Goal: Task Accomplishment & Management: Manage account settings

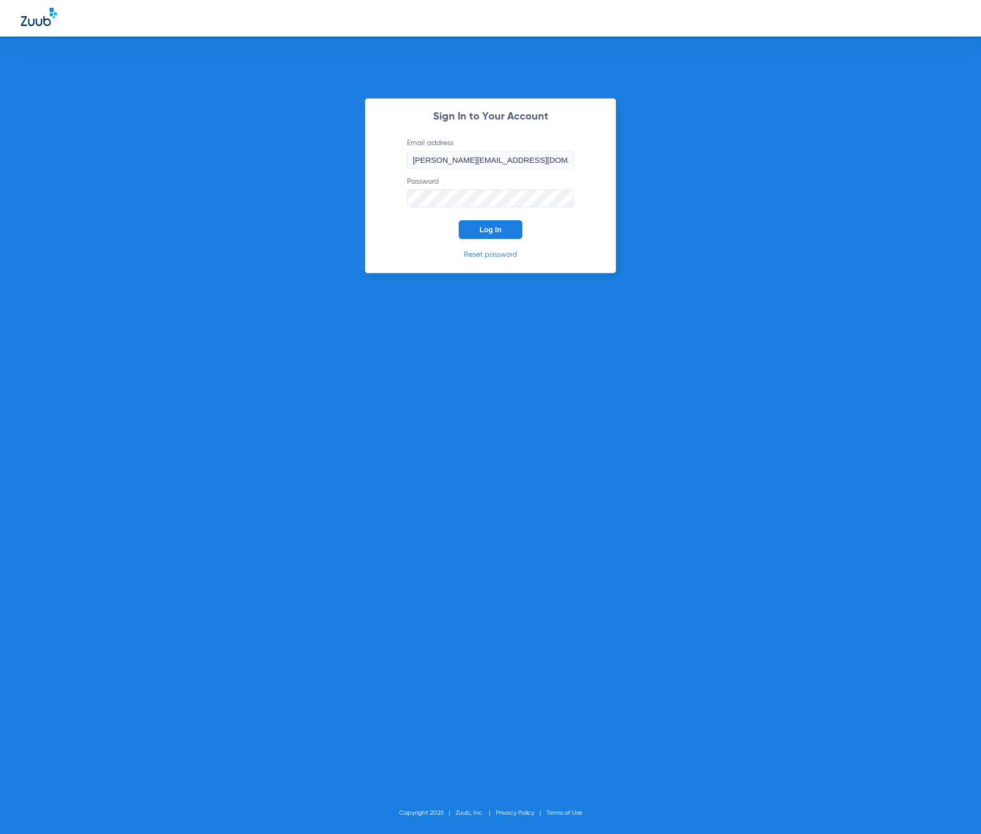
click at [480, 224] on button "Log In" at bounding box center [491, 229] width 64 height 19
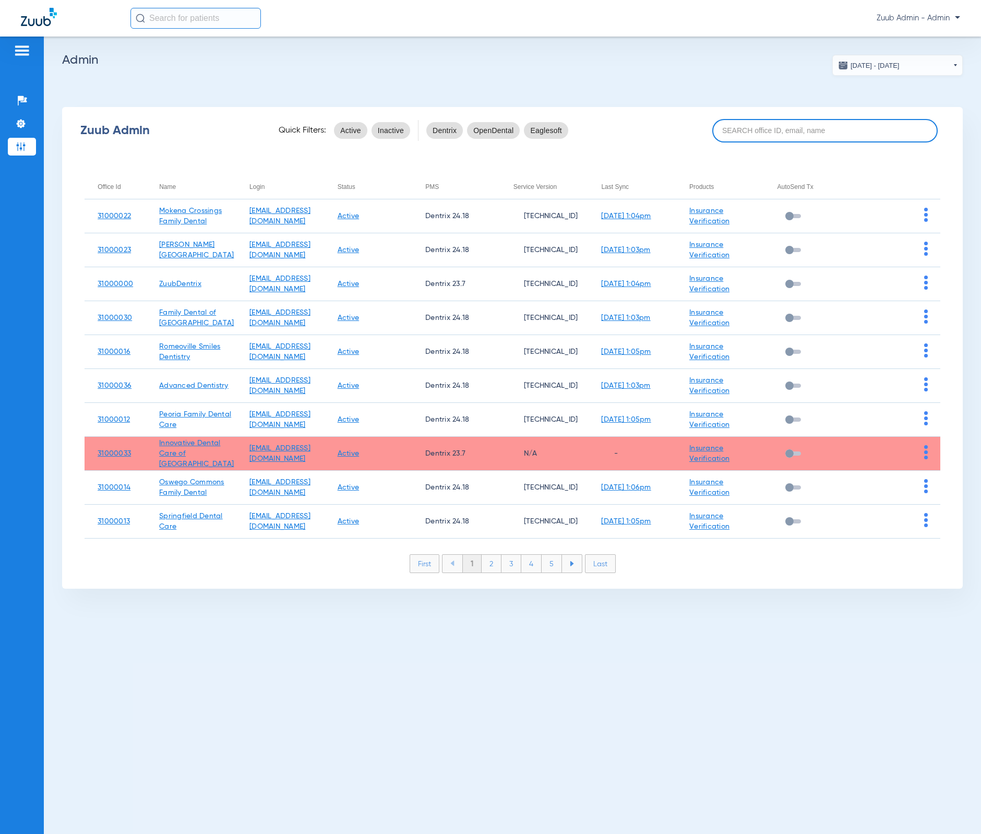
click at [766, 130] on input at bounding box center [824, 130] width 225 height 23
paste input "[GEOGRAPHIC_DATA]"
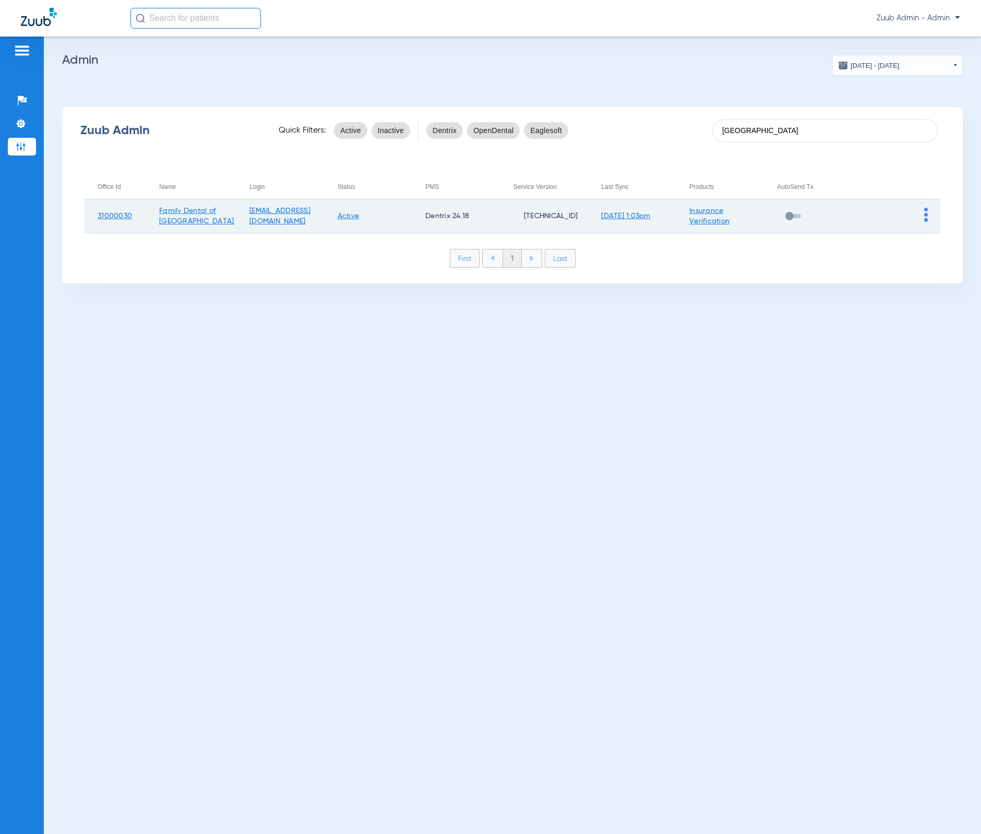
type input "[GEOGRAPHIC_DATA]"
click at [928, 220] on td at bounding box center [896, 216] width 88 height 34
click at [926, 219] on img at bounding box center [926, 215] width 4 height 14
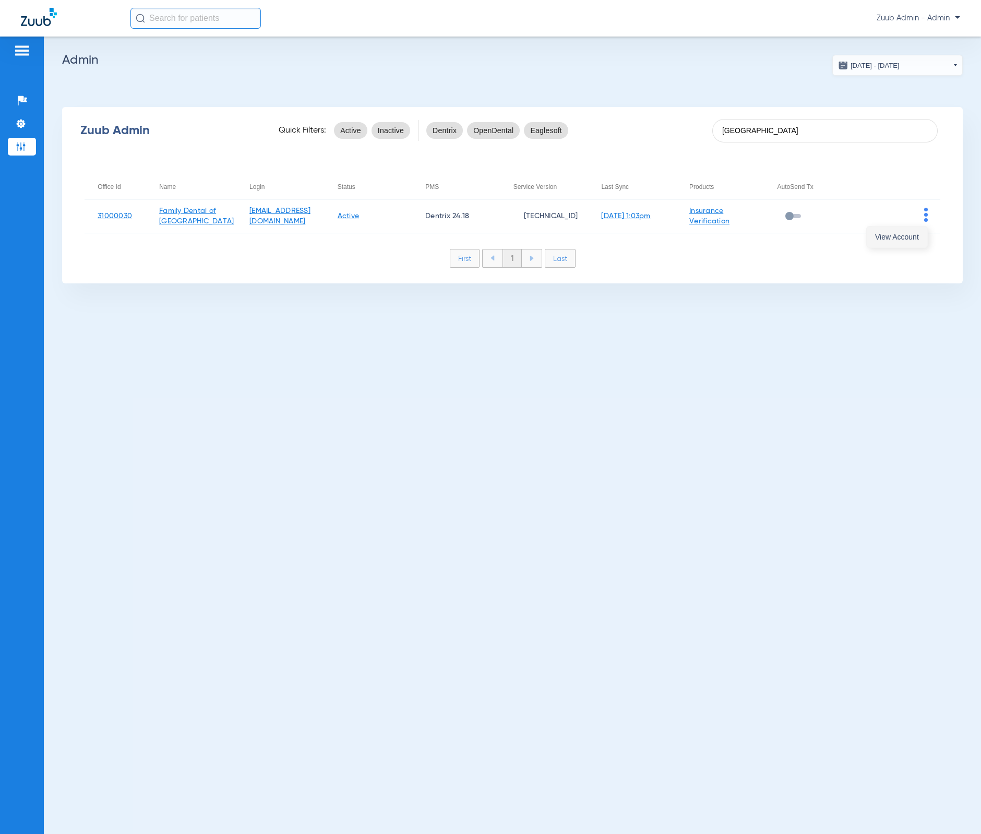
click at [923, 231] on button "View Account" at bounding box center [897, 236] width 61 height 21
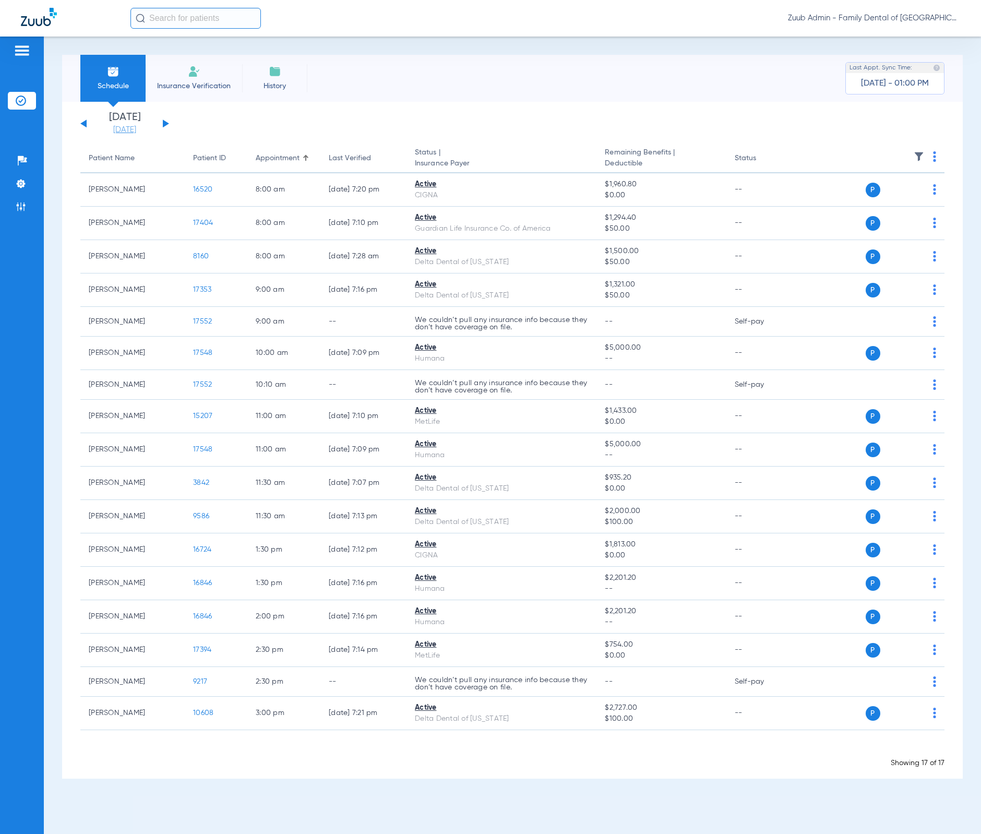
click at [121, 129] on link "[DATE]" at bounding box center [124, 130] width 63 height 10
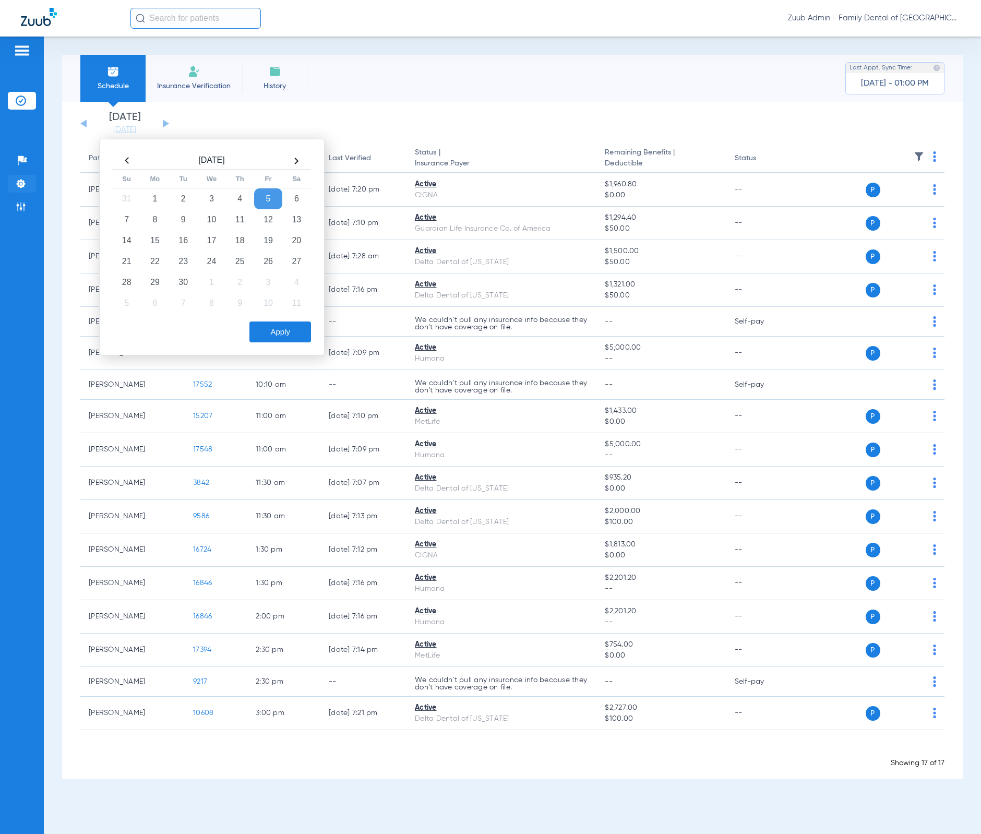
click at [27, 184] on li "Settings" at bounding box center [22, 184] width 28 height 18
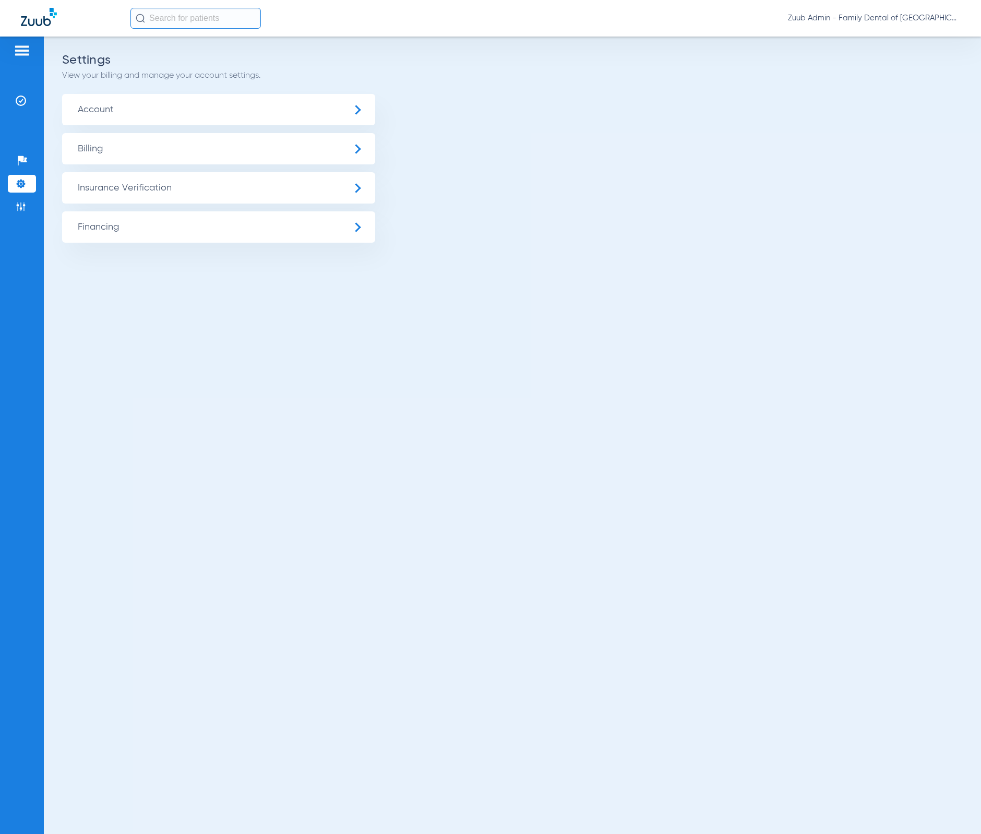
click at [101, 117] on span "Account" at bounding box center [218, 109] width 313 height 31
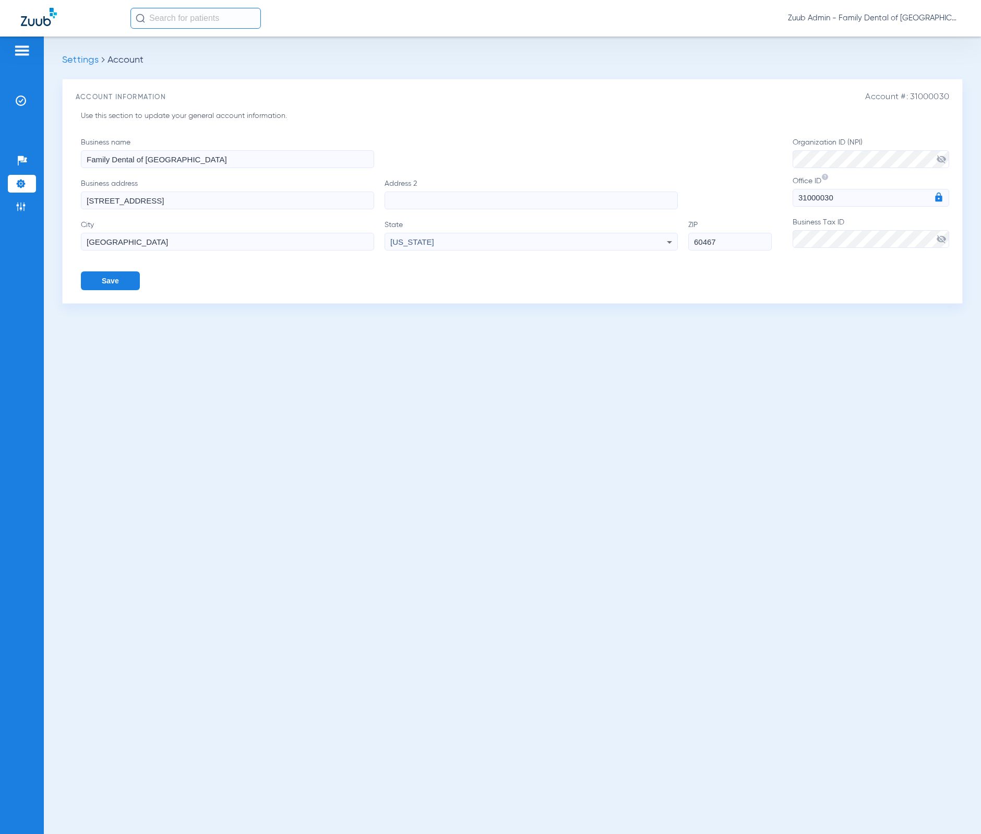
click at [27, 181] on li "Settings" at bounding box center [22, 184] width 28 height 18
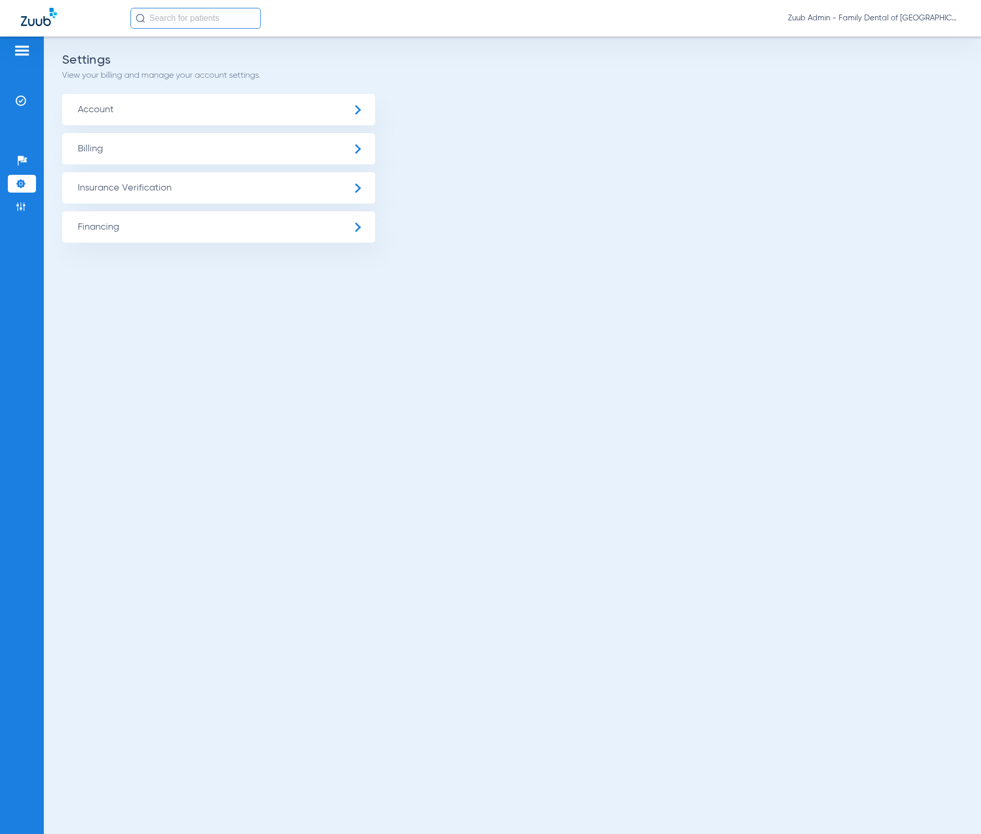
drag, startPoint x: 106, startPoint y: 181, endPoint x: 120, endPoint y: 198, distance: 21.5
click at [106, 182] on span "Insurance Verification" at bounding box center [218, 187] width 313 height 31
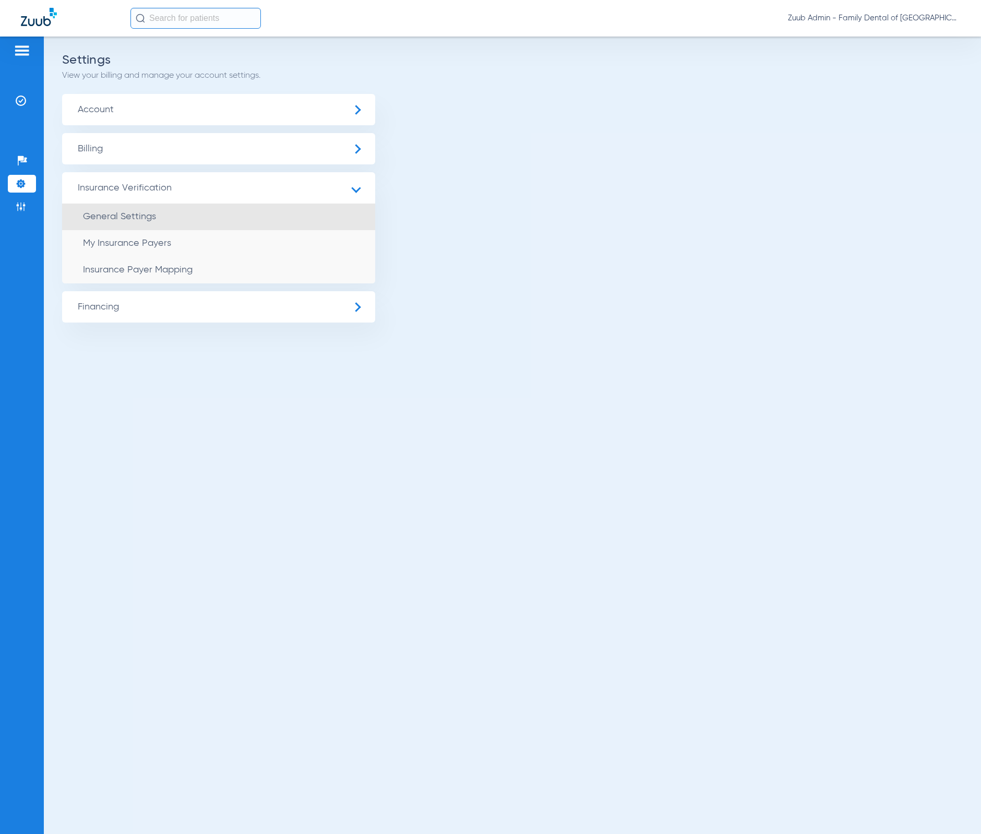
click at [133, 216] on span "General Settings" at bounding box center [119, 216] width 73 height 9
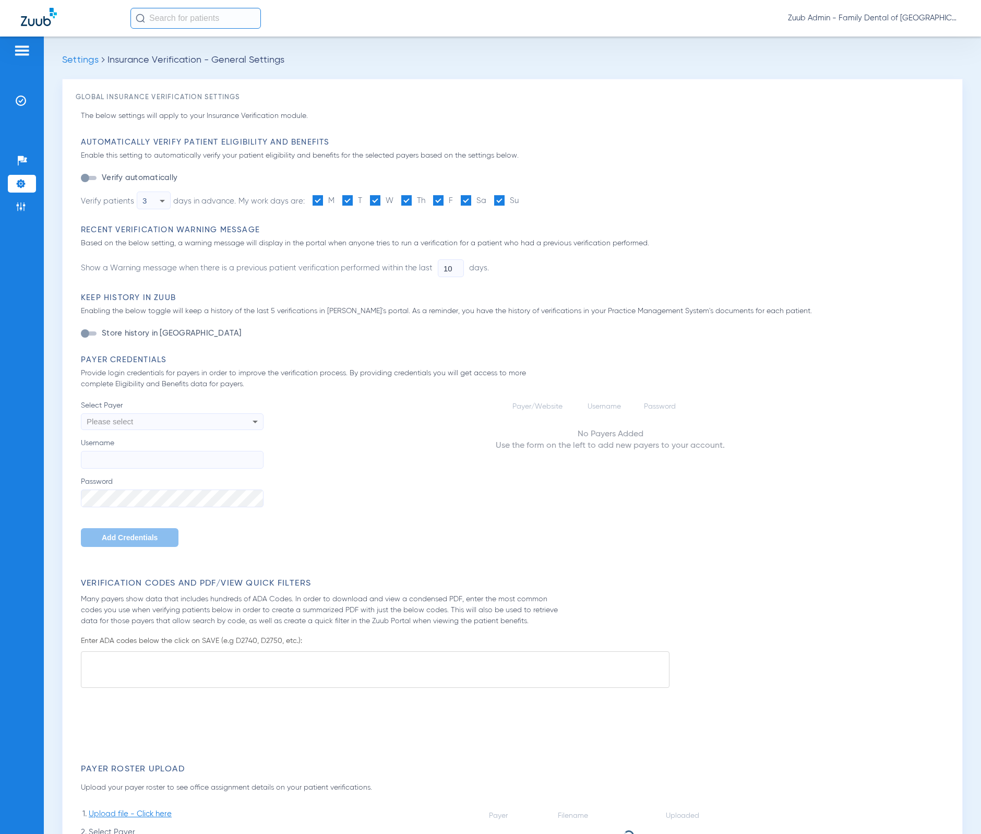
type input "1"
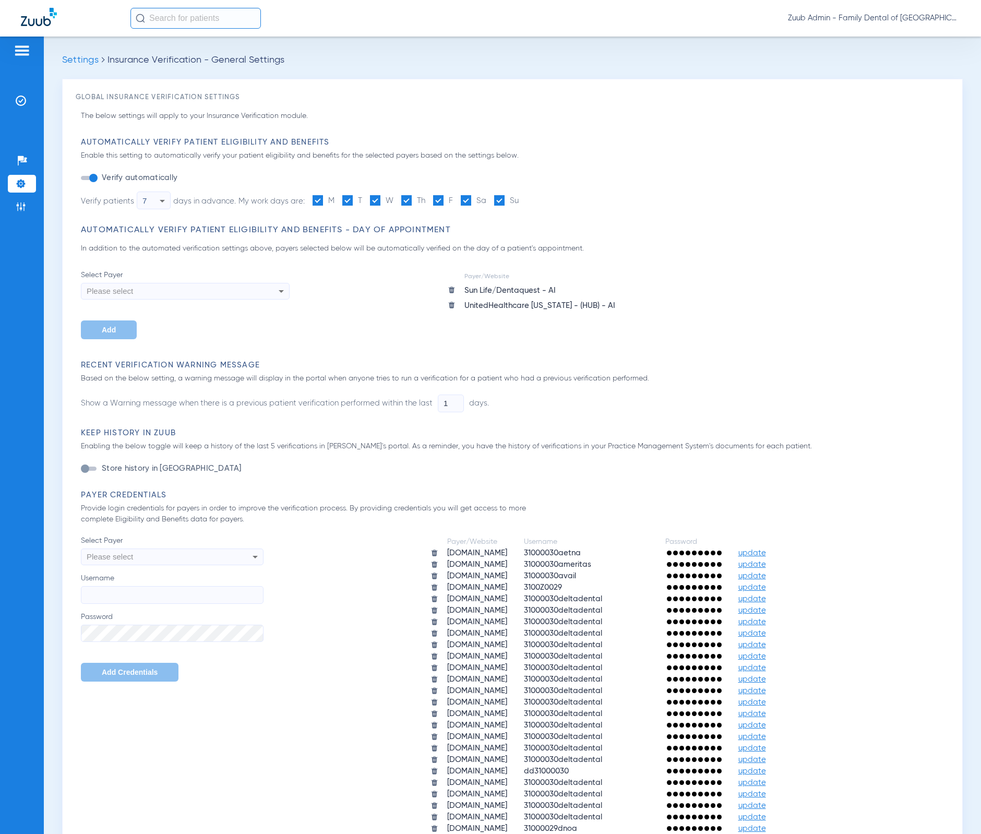
click at [28, 185] on li "Settings" at bounding box center [22, 184] width 28 height 18
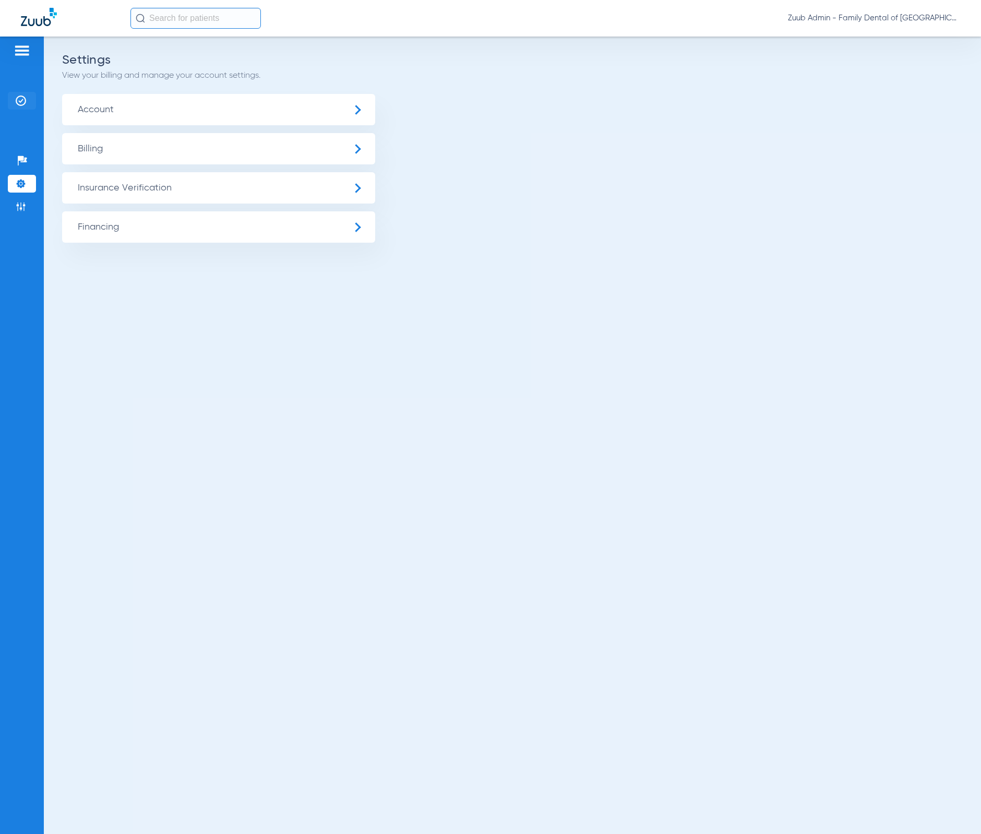
click at [25, 100] on img at bounding box center [21, 100] width 10 height 10
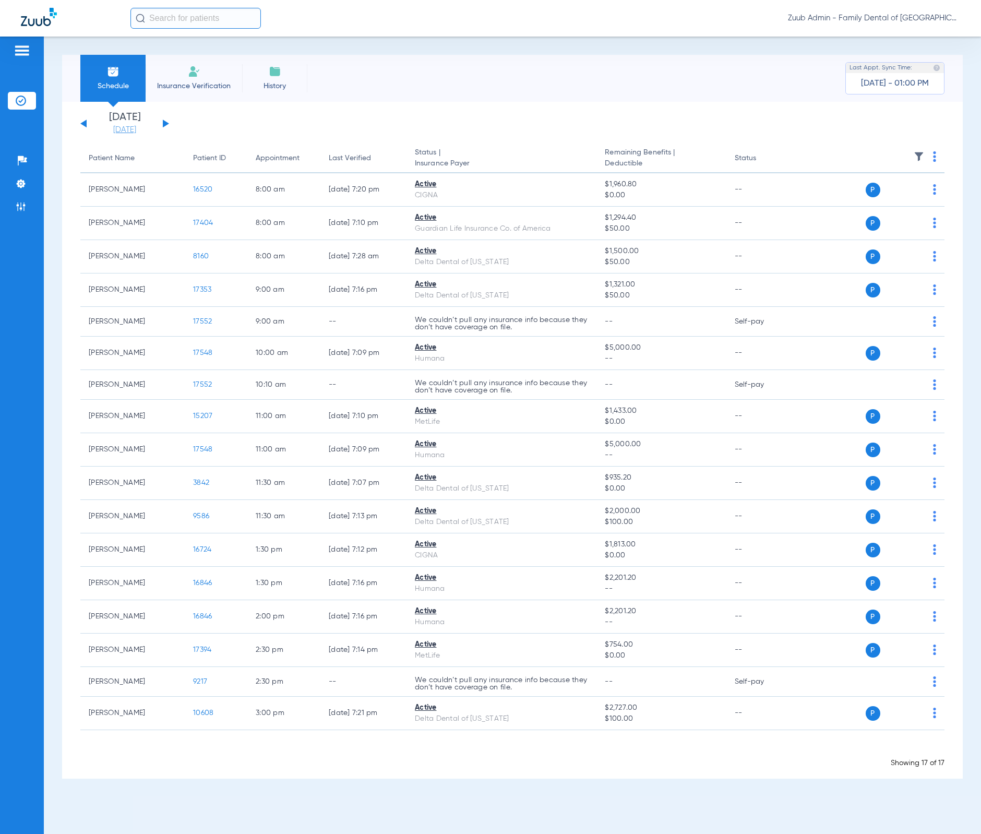
click at [131, 126] on link "[DATE]" at bounding box center [124, 130] width 63 height 10
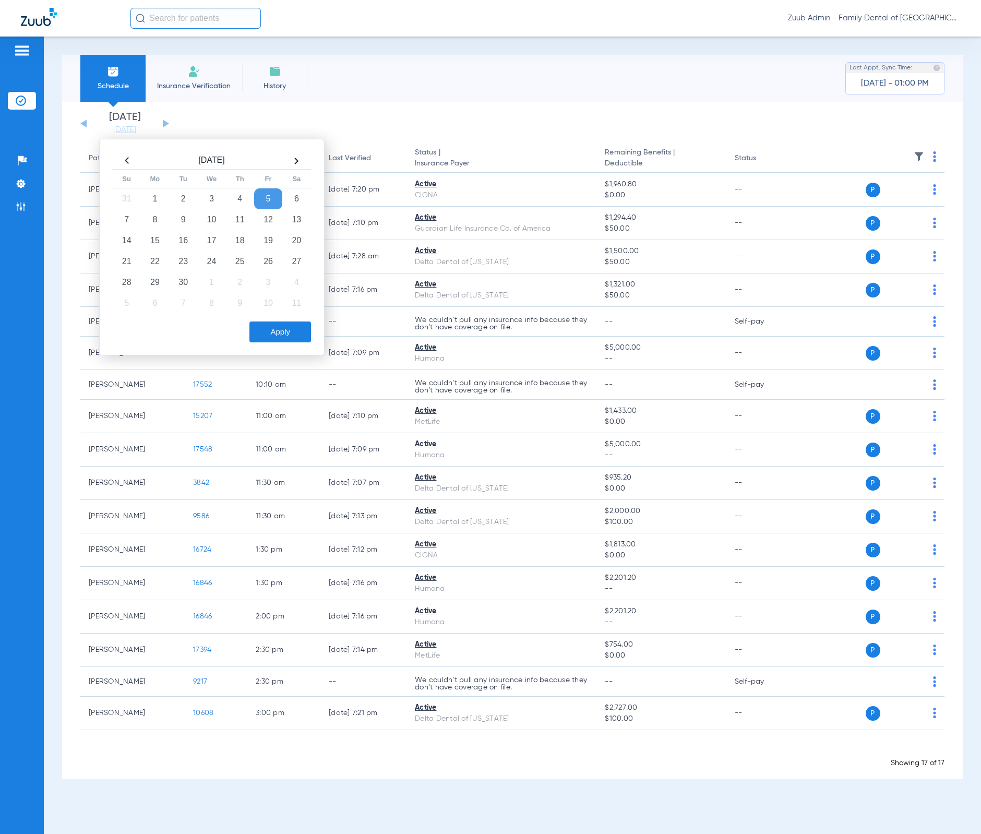
click at [125, 158] on th at bounding box center [127, 160] width 28 height 17
click at [184, 218] on td "5" at bounding box center [183, 219] width 28 height 21
click at [281, 340] on button "Apply" at bounding box center [280, 331] width 62 height 21
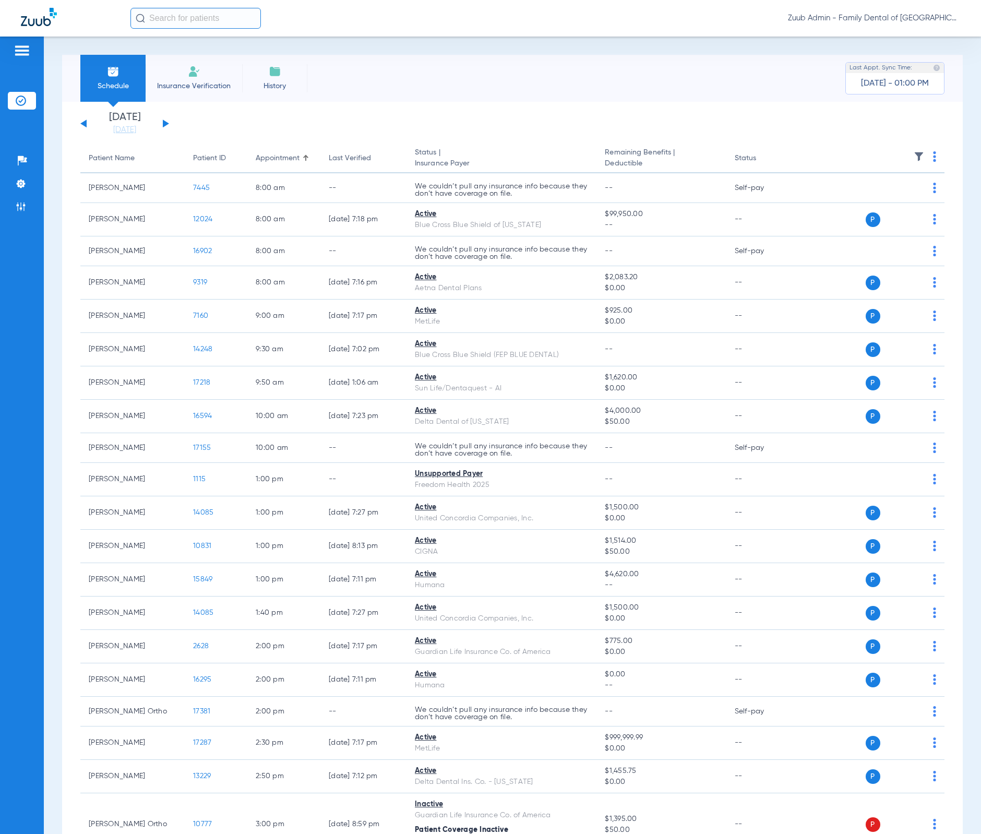
click at [914, 153] on img at bounding box center [919, 156] width 10 height 10
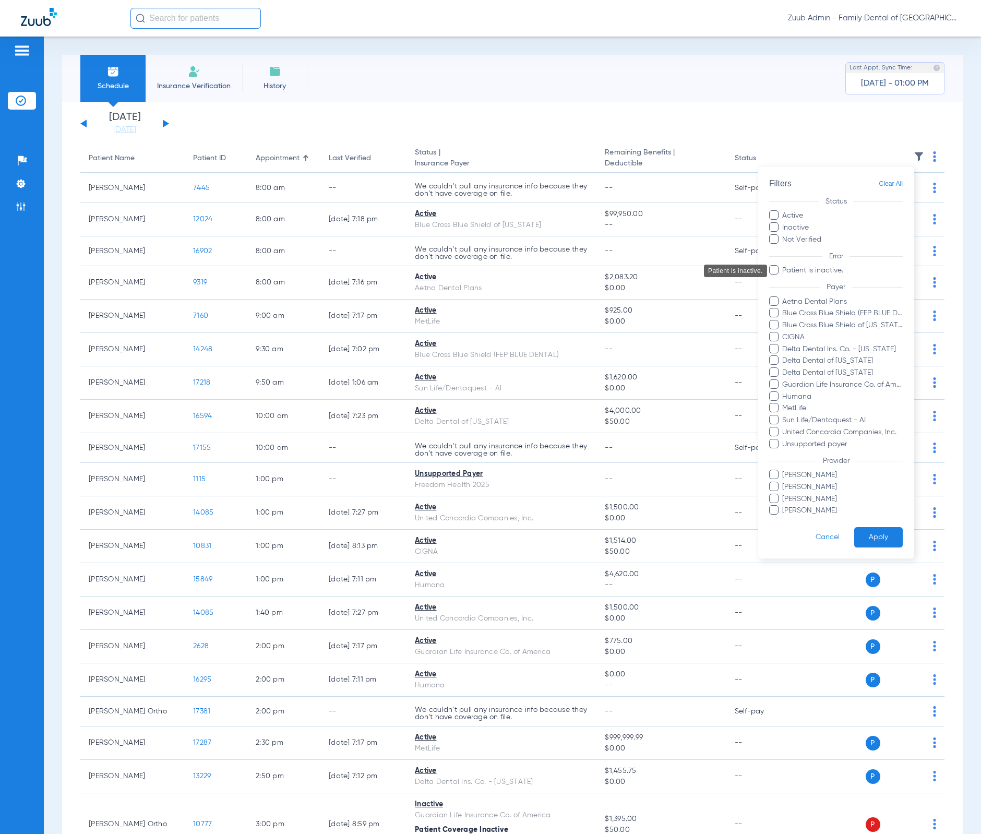
click at [830, 273] on span "Patient is inactive." at bounding box center [842, 270] width 121 height 11
click at [784, 278] on input "Patient is inactive." at bounding box center [784, 278] width 0 height 0
click at [863, 524] on form "Filters Clear All Status Active Inactive Not Verified Error Patient is inactive…" at bounding box center [836, 362] width 156 height 392
click at [870, 538] on button "Apply" at bounding box center [878, 538] width 49 height 20
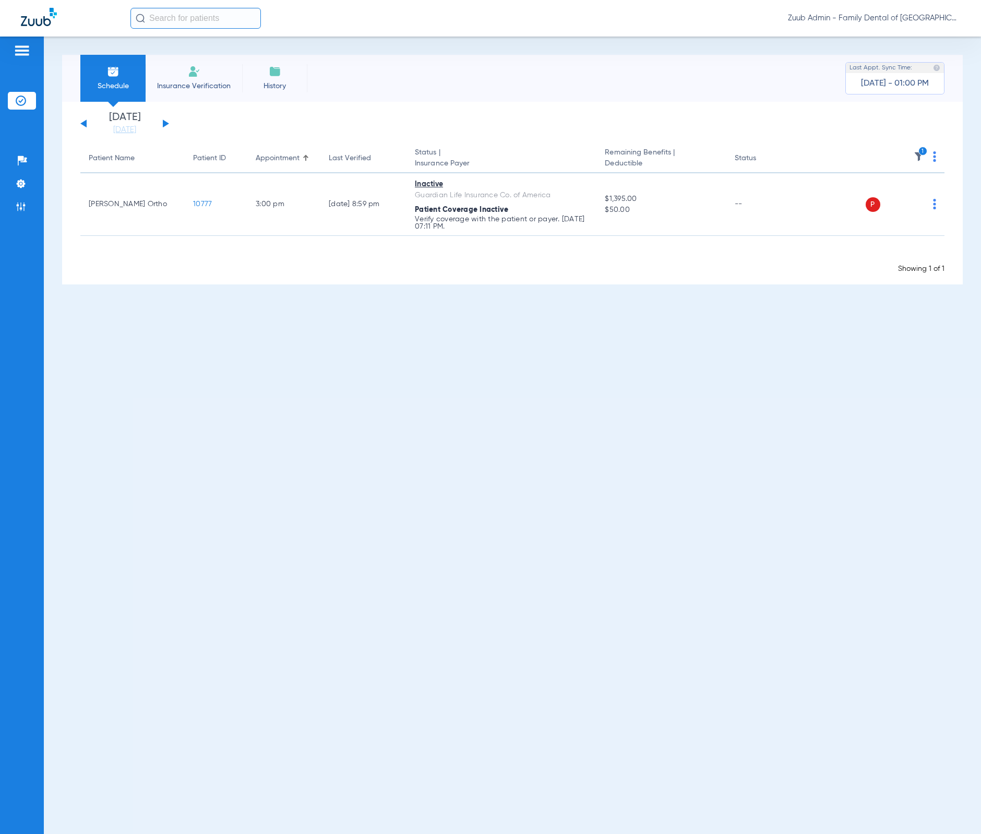
click at [166, 124] on button at bounding box center [166, 123] width 6 height 8
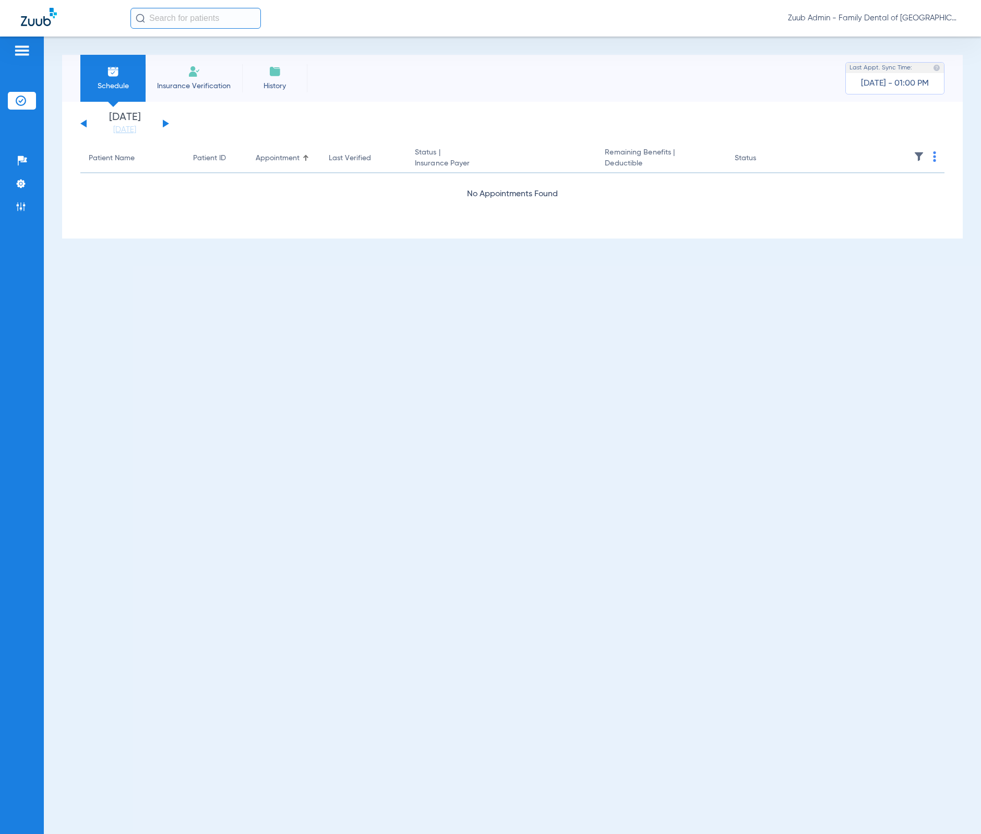
click at [166, 124] on button at bounding box center [166, 123] width 6 height 8
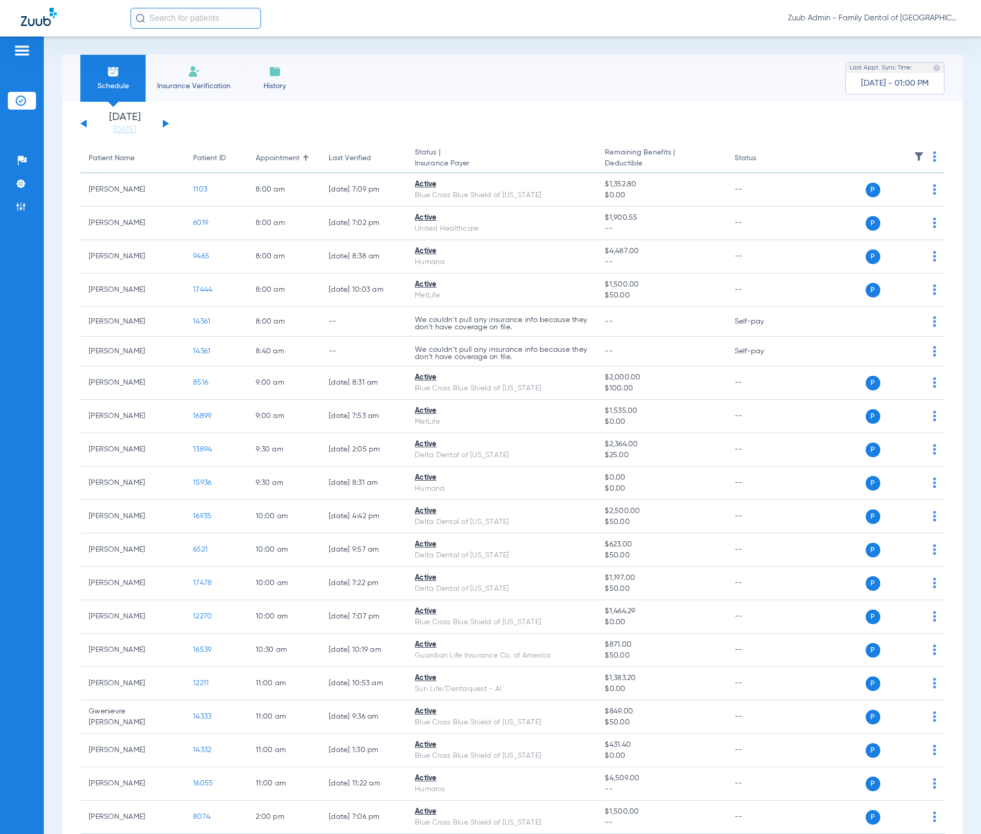
click at [914, 159] on img at bounding box center [919, 156] width 10 height 10
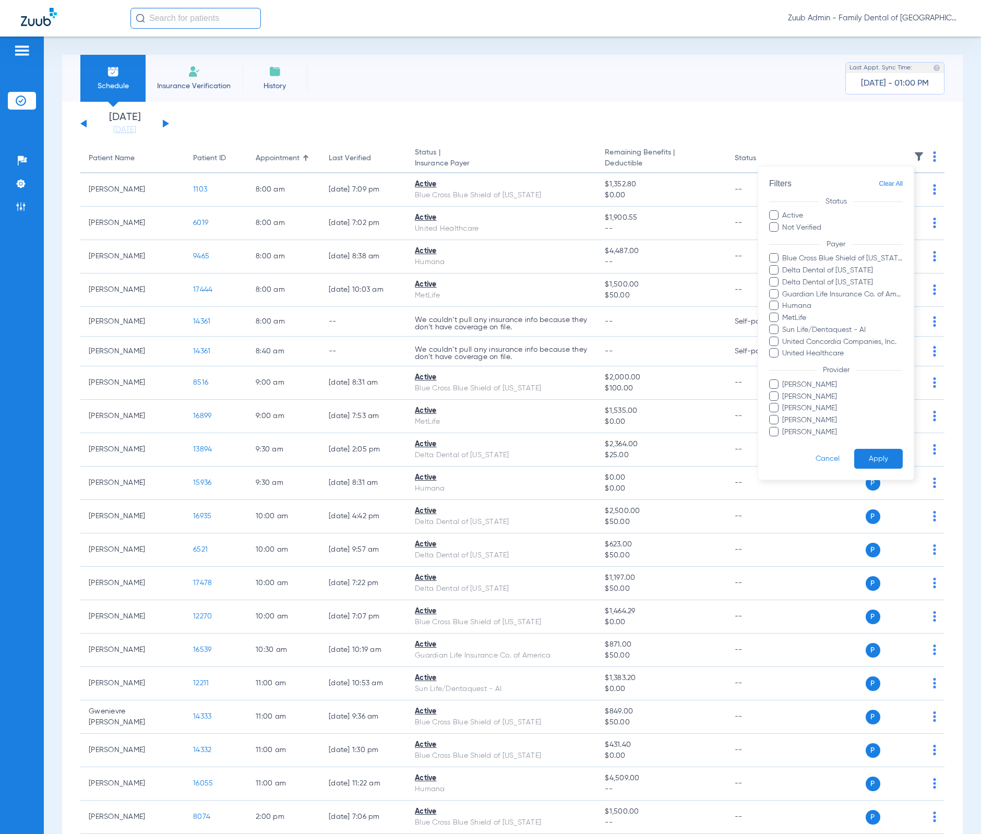
click at [511, 123] on div at bounding box center [490, 417] width 981 height 834
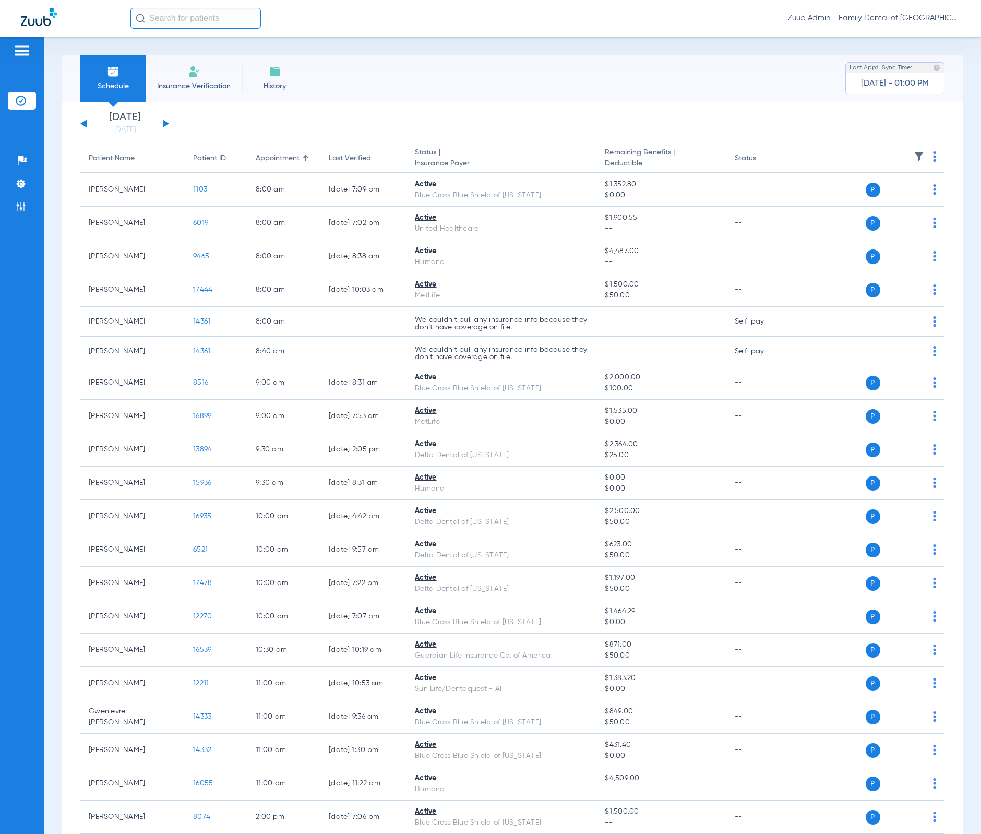
click at [168, 124] on div "[DATE] [DATE] [DATE] [DATE] [DATE] [DATE] [DATE] [DATE] [DATE] [DATE] [DATE] [D…" at bounding box center [124, 123] width 89 height 23
click at [164, 123] on button at bounding box center [166, 123] width 6 height 8
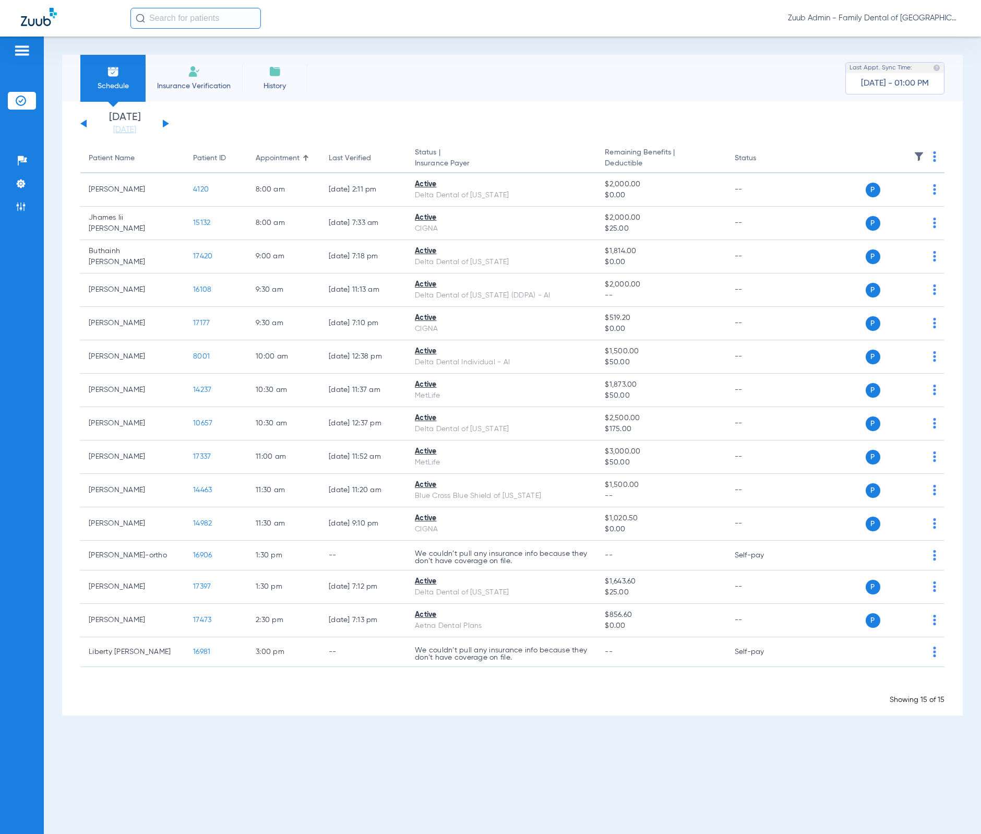
click at [164, 123] on button at bounding box center [166, 123] width 6 height 8
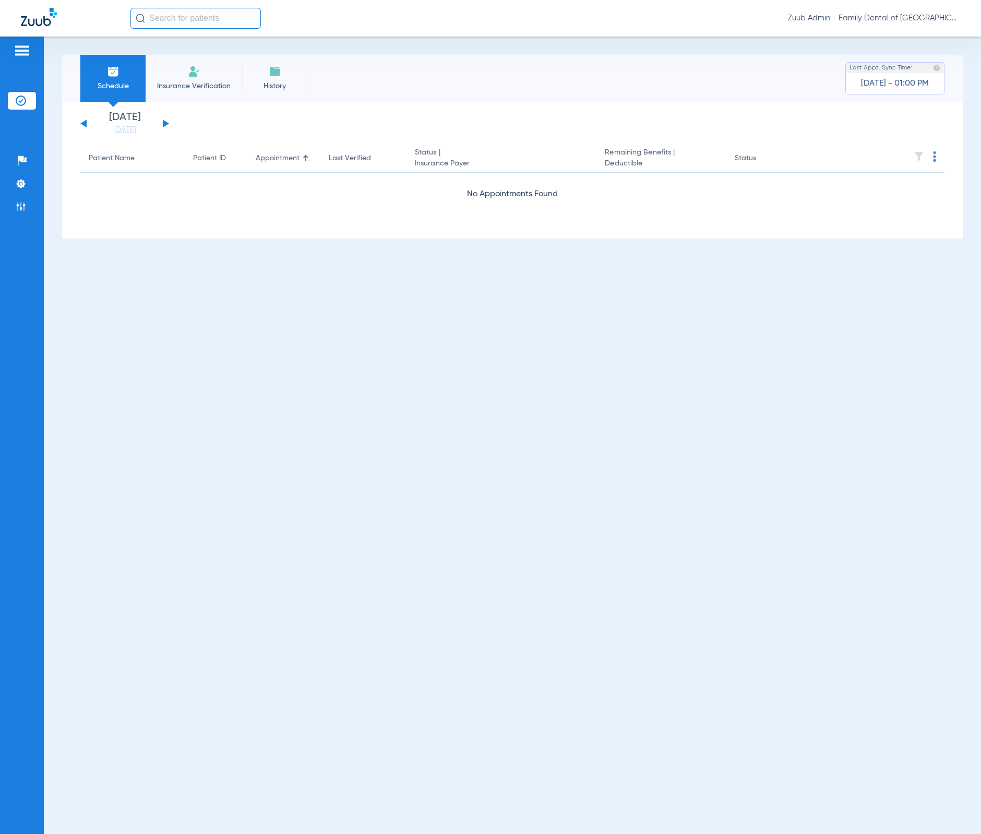
click at [164, 123] on button at bounding box center [166, 123] width 6 height 8
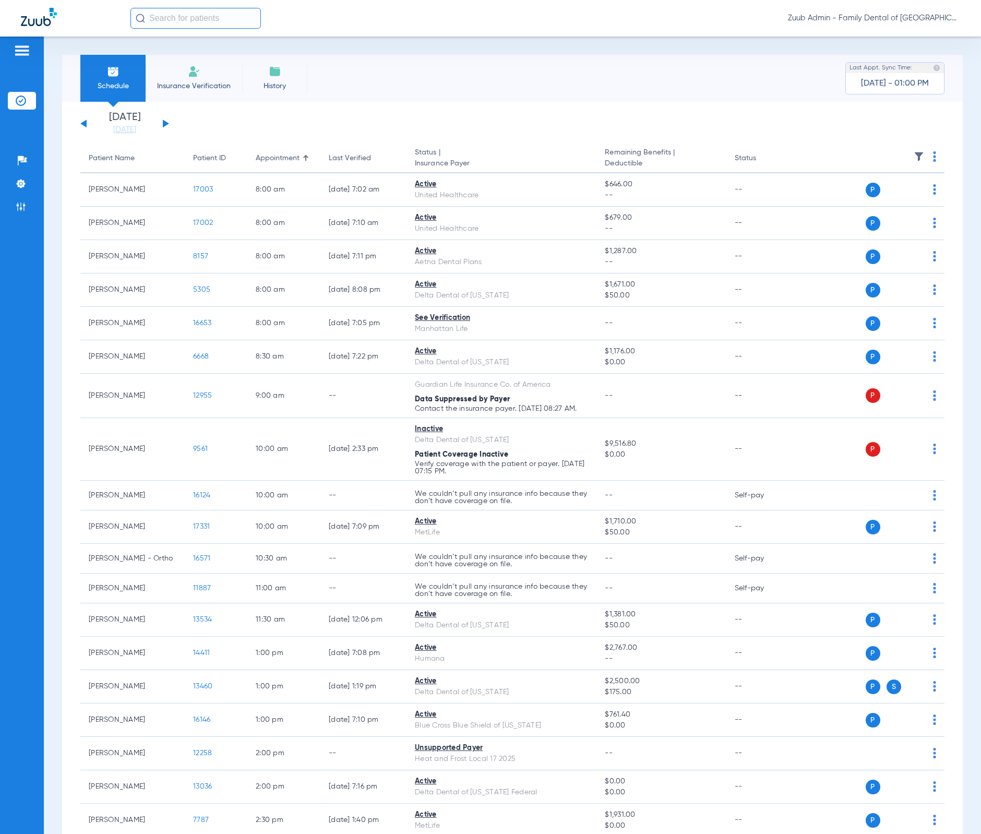
click at [914, 159] on img at bounding box center [919, 156] width 10 height 10
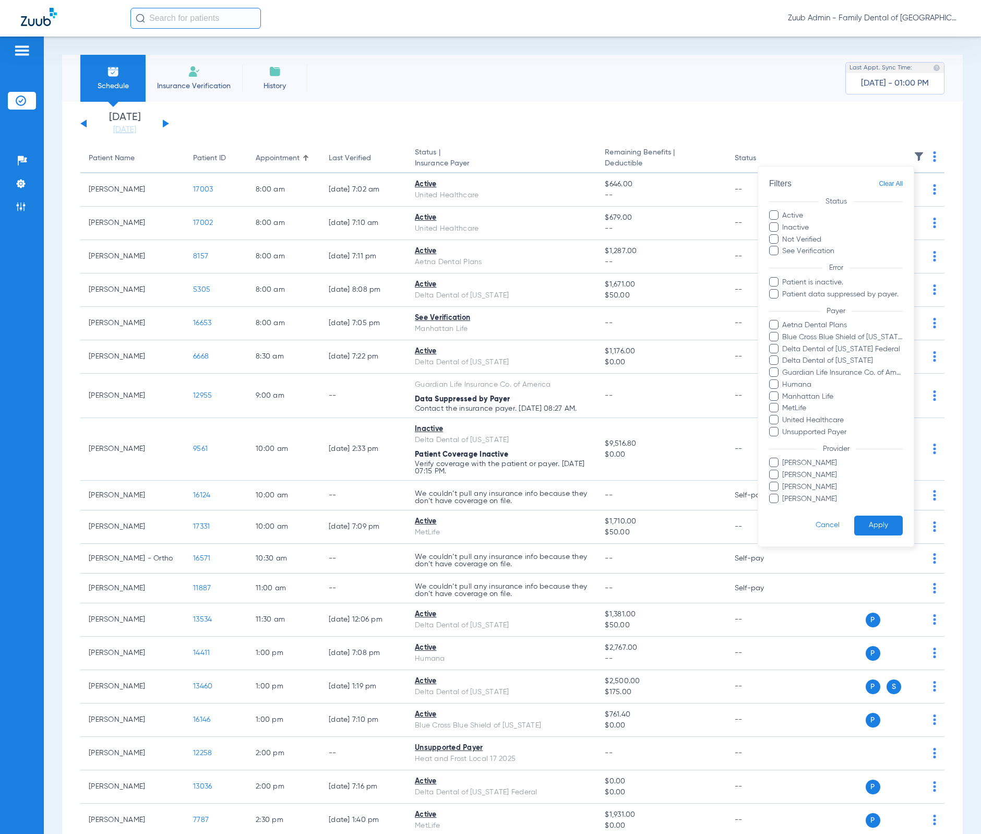
click at [330, 119] on div at bounding box center [490, 417] width 981 height 834
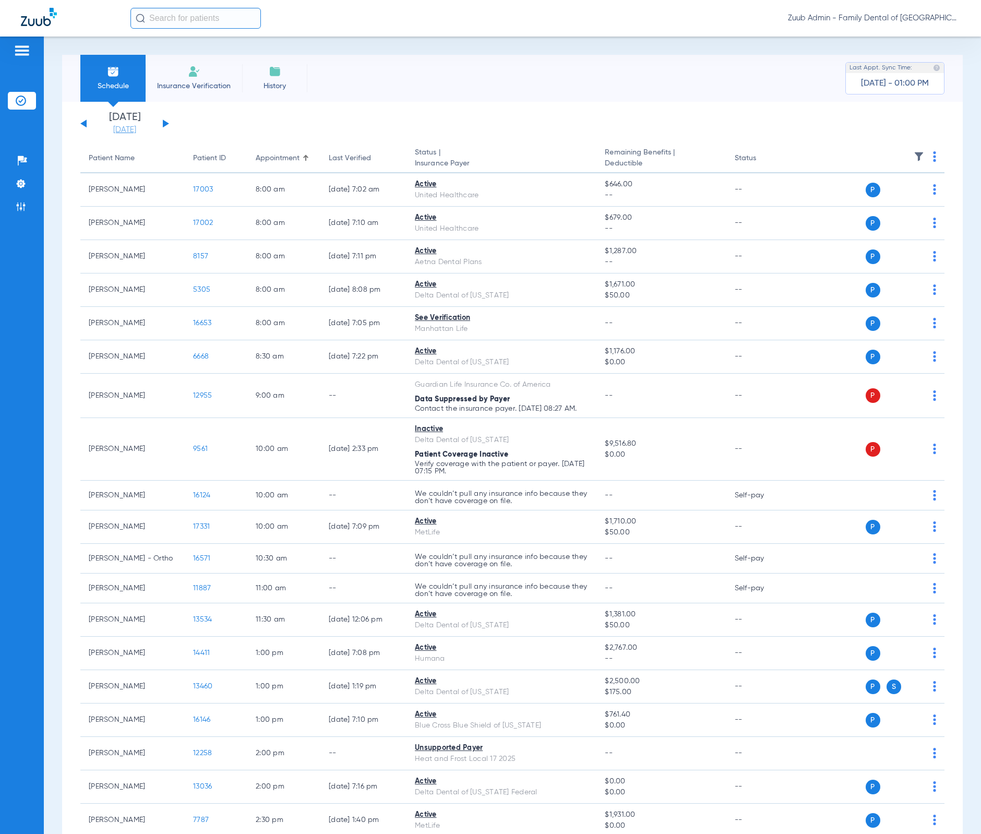
click at [110, 127] on link "[DATE]" at bounding box center [124, 130] width 63 height 10
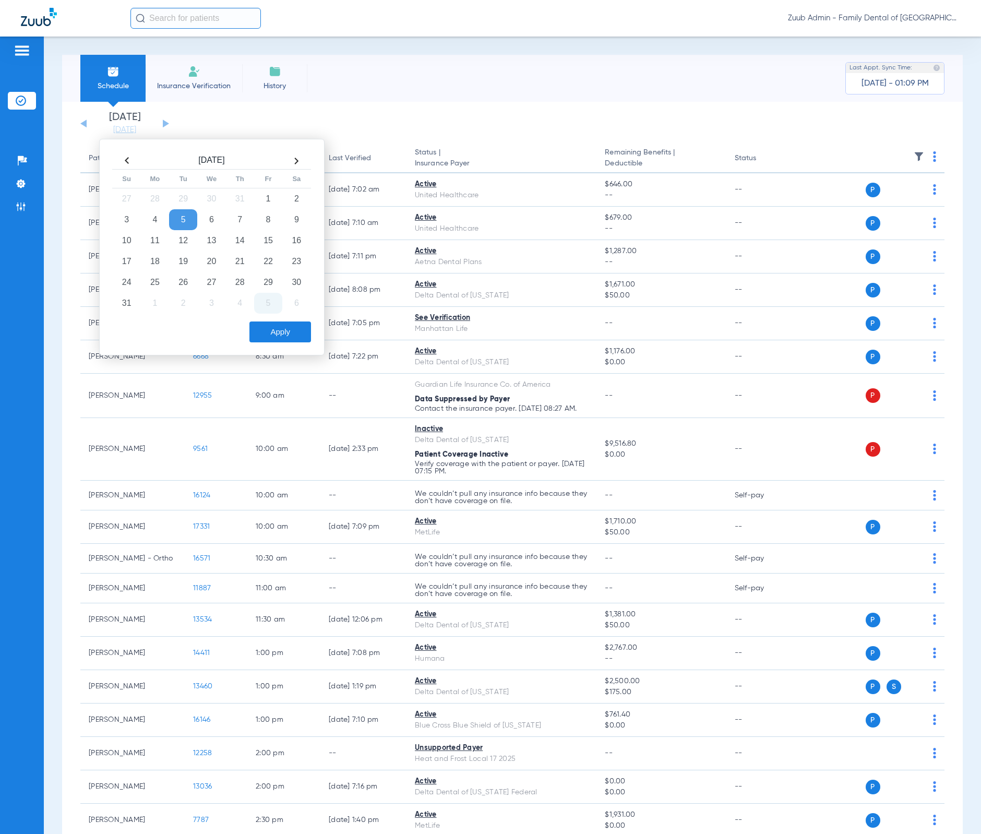
click at [183, 30] on div "Zuub Admin - Family Dental of [GEOGRAPHIC_DATA]" at bounding box center [490, 18] width 981 height 37
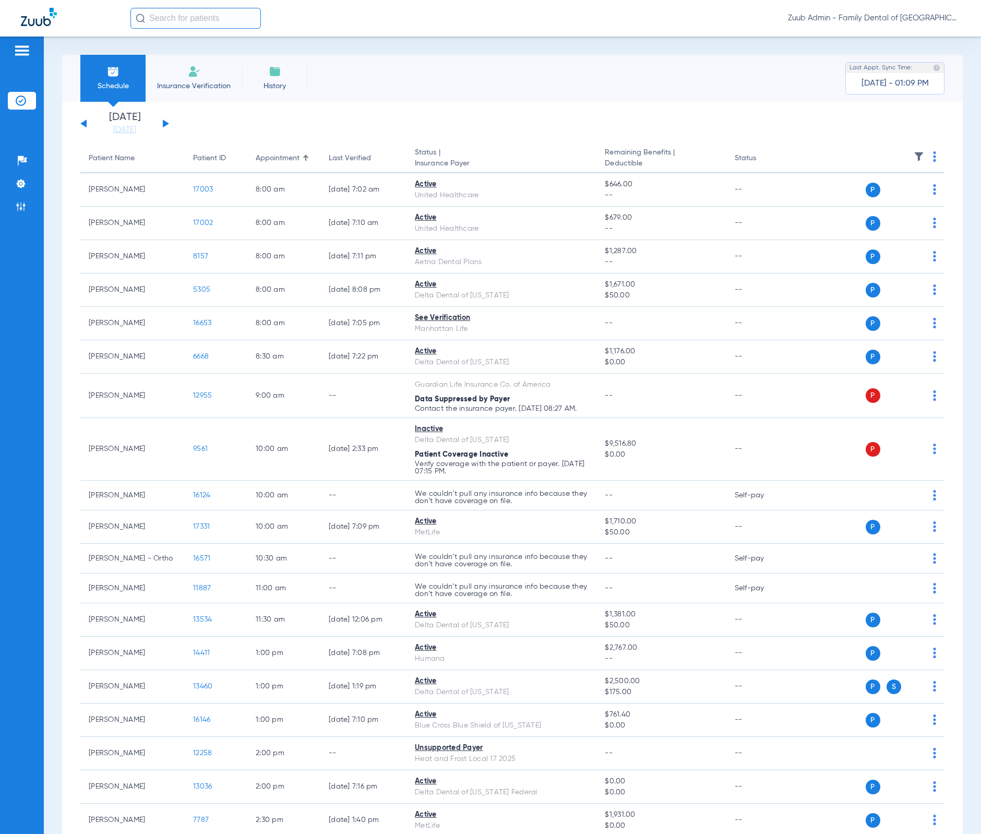
click at [188, 22] on input "text" at bounding box center [195, 18] width 130 height 21
type input "9561"
click at [193, 49] on td "[PERSON_NAME]" at bounding box center [173, 56] width 87 height 15
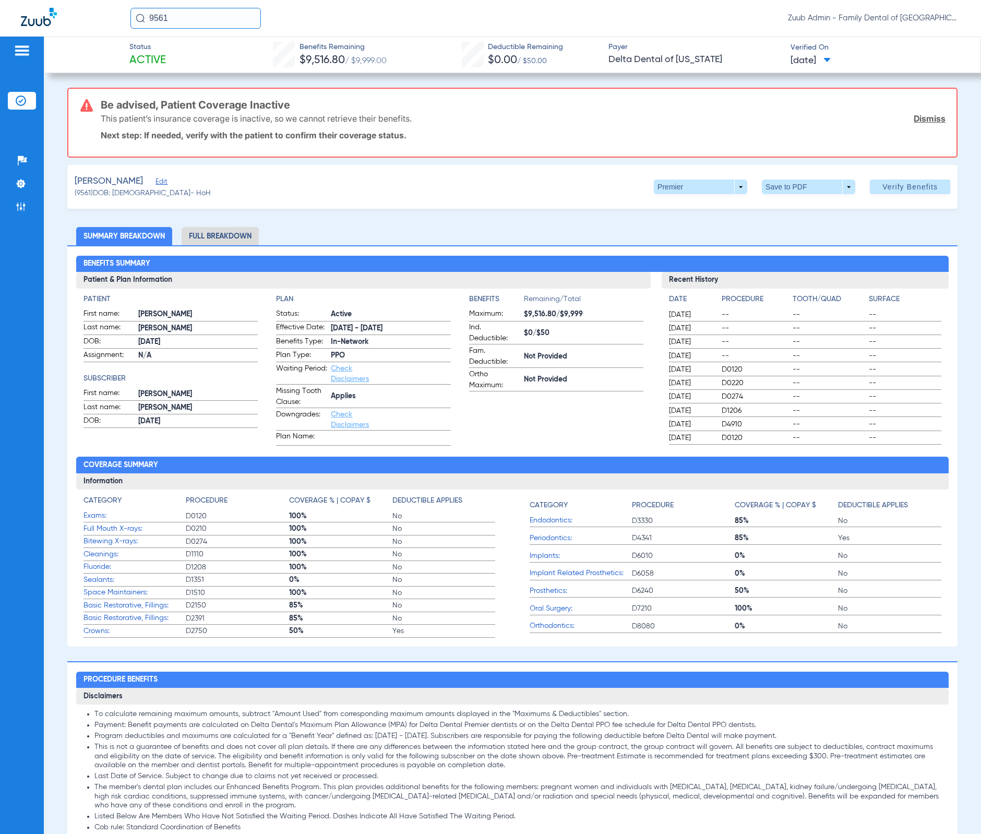
click at [163, 183] on span "Edit" at bounding box center [160, 183] width 9 height 10
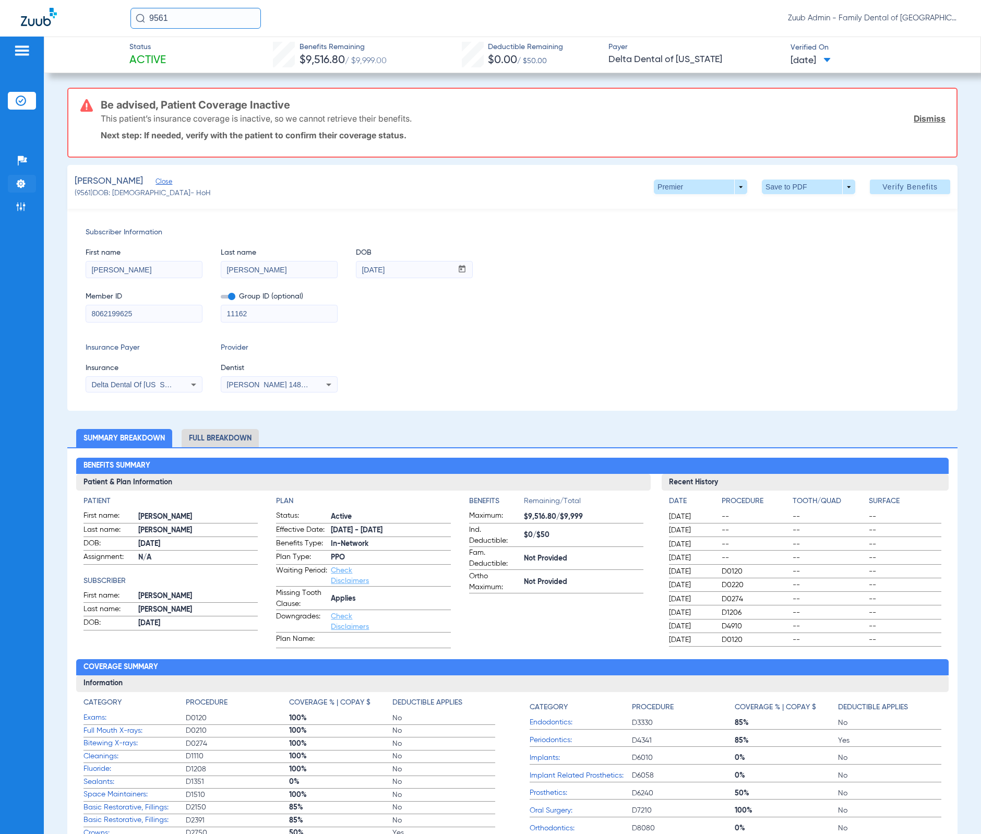
click at [17, 187] on img at bounding box center [21, 183] width 10 height 10
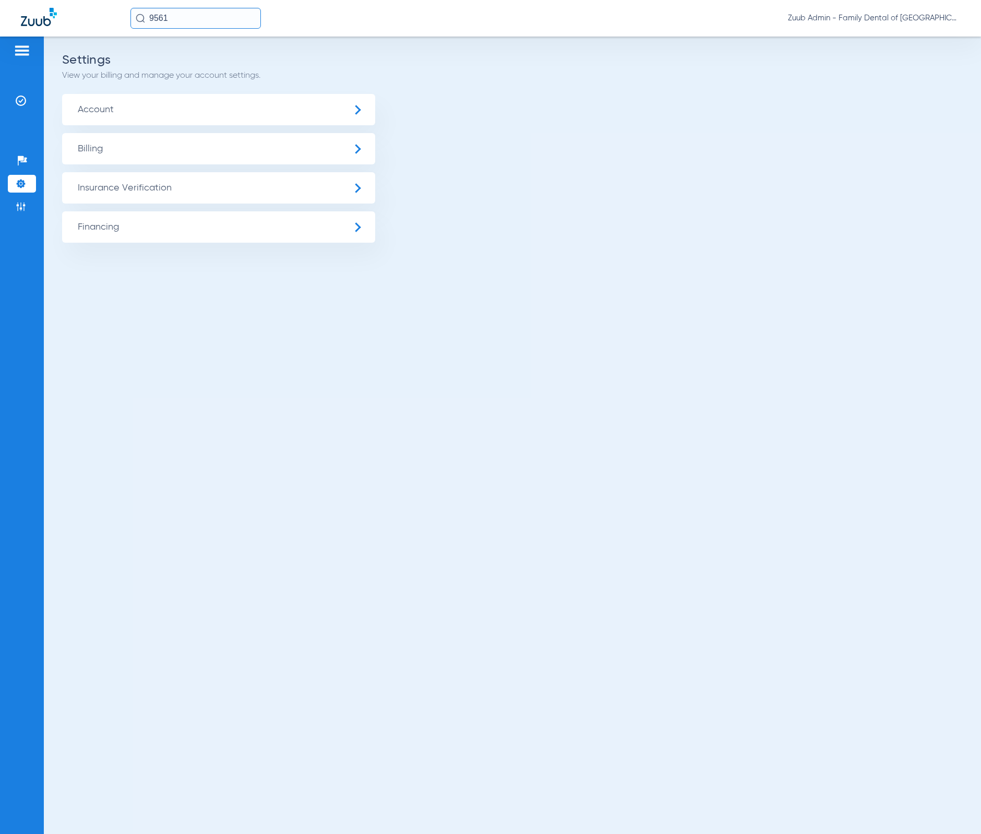
click at [207, 116] on span "Account" at bounding box center [218, 109] width 313 height 31
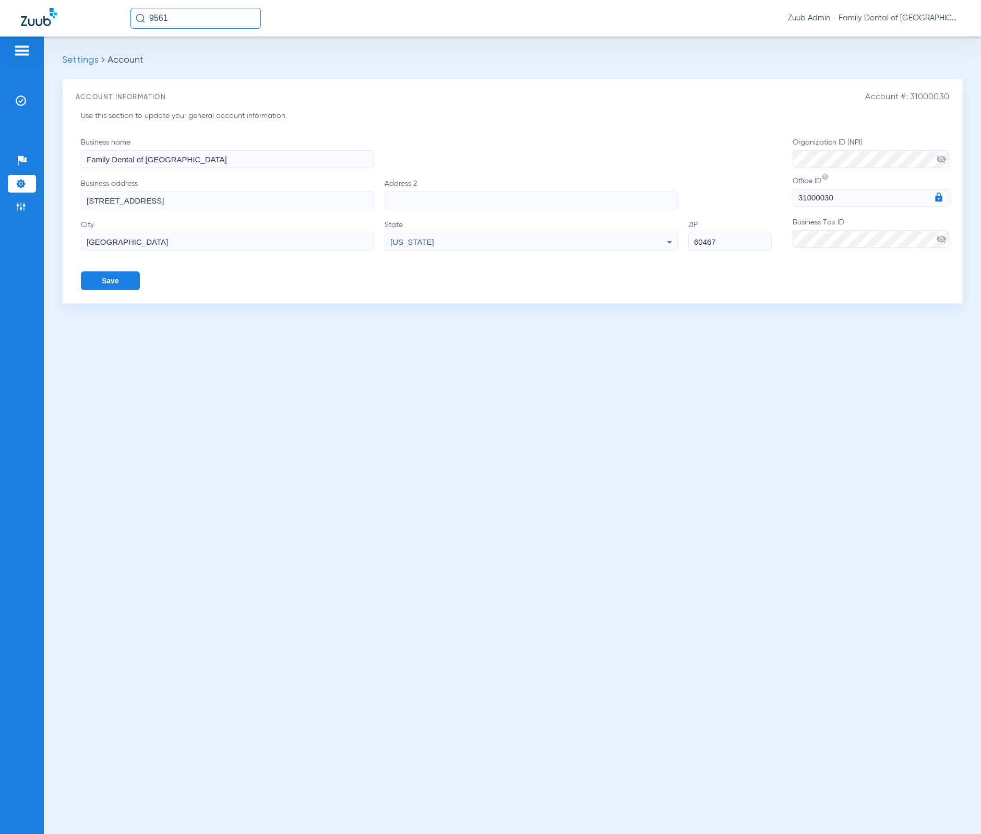
click at [935, 99] on span "Account #: 31000030" at bounding box center [907, 97] width 84 height 10
copy span "31000030"
click at [25, 90] on div "Patients Insurance Verification Setup Help Center Settings Admin" at bounding box center [22, 454] width 44 height 834
click at [24, 96] on img at bounding box center [21, 100] width 10 height 10
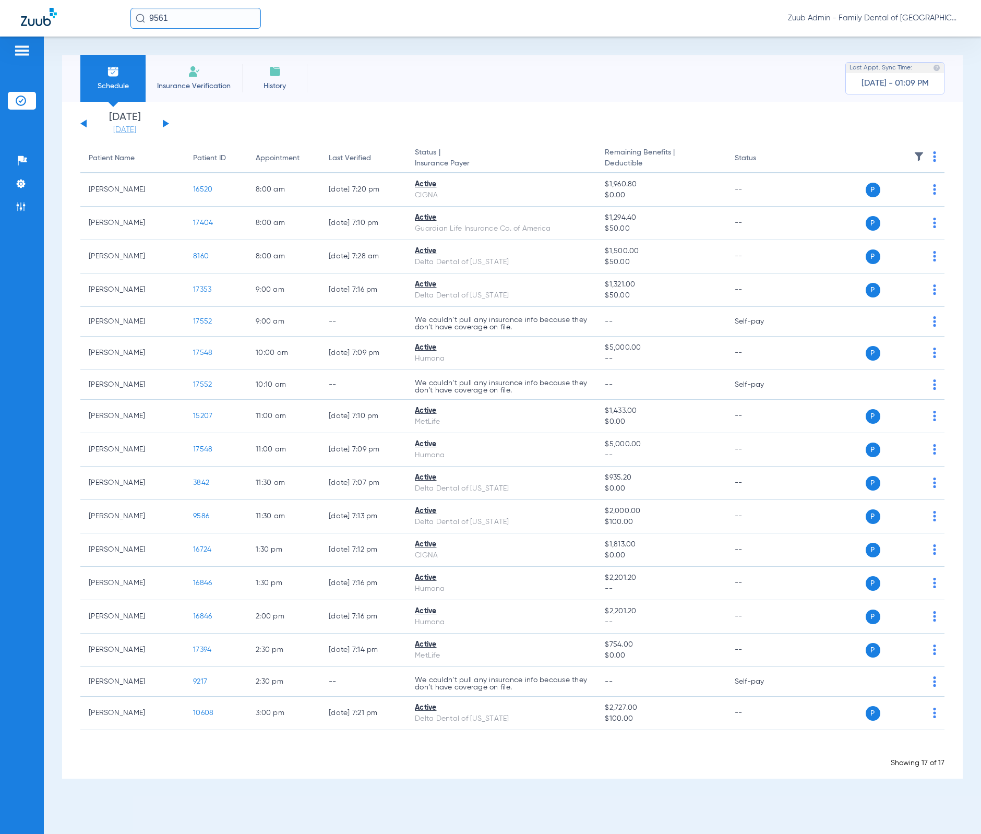
click at [139, 129] on link "[DATE]" at bounding box center [124, 130] width 63 height 10
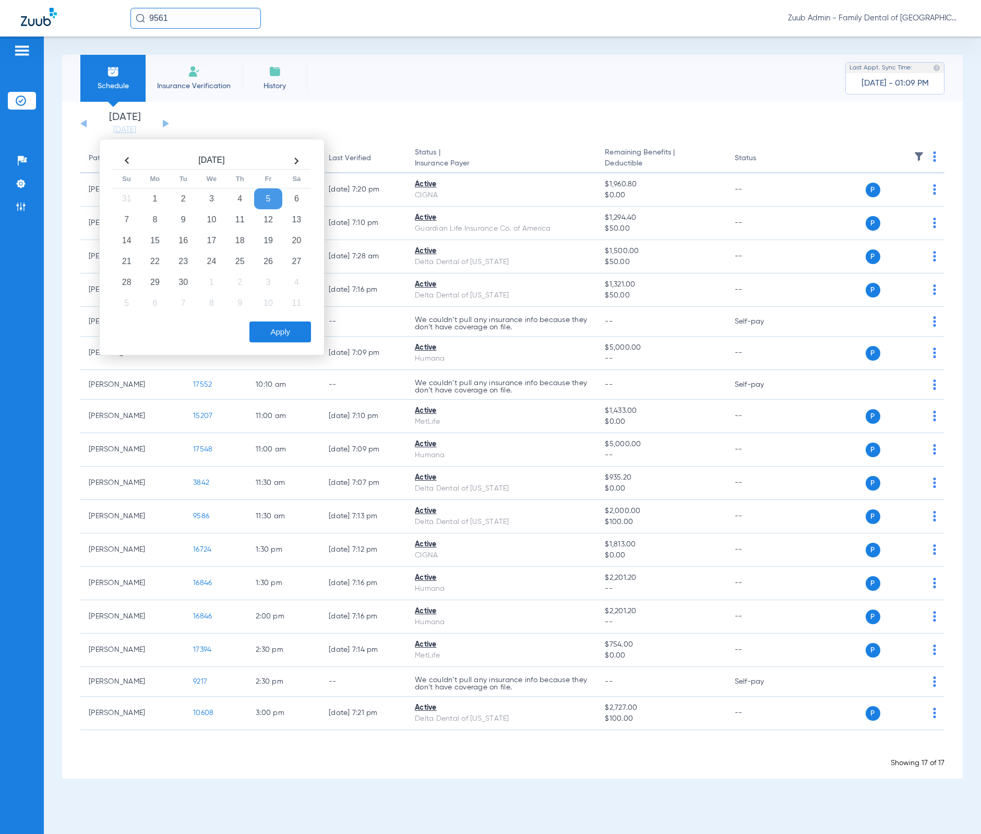
click at [130, 163] on th at bounding box center [127, 160] width 28 height 17
click at [165, 262] on td "18" at bounding box center [155, 261] width 28 height 21
click at [272, 322] on button "Apply" at bounding box center [280, 331] width 62 height 21
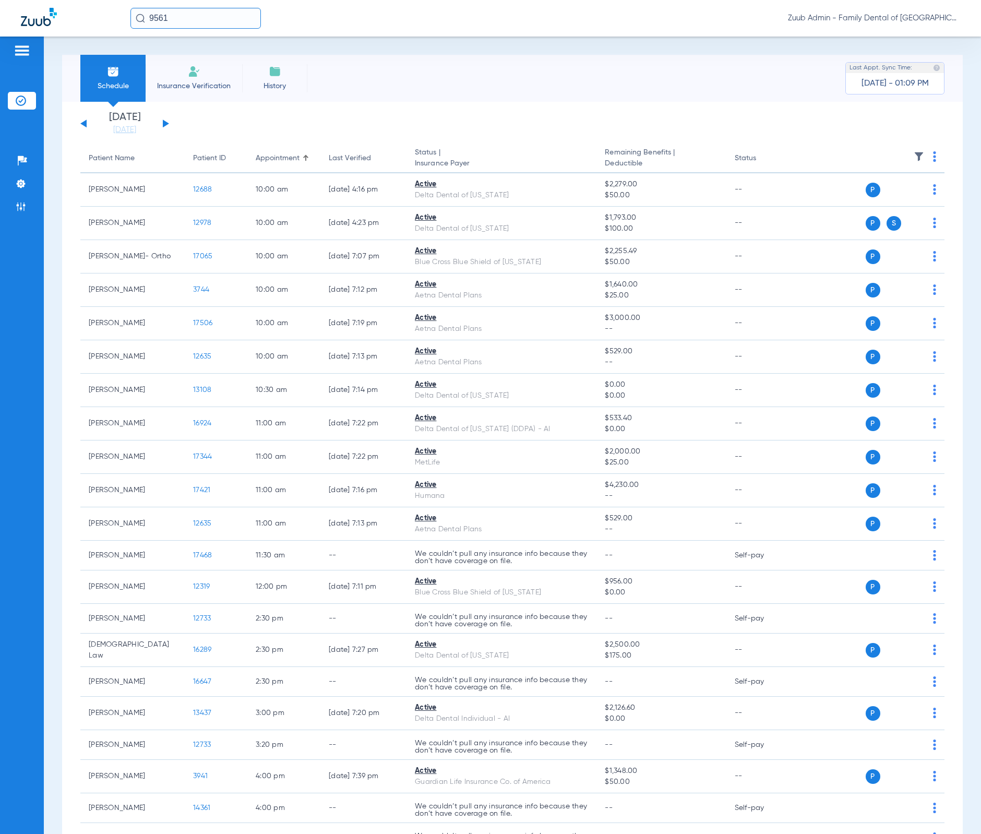
click at [914, 153] on img at bounding box center [919, 156] width 10 height 10
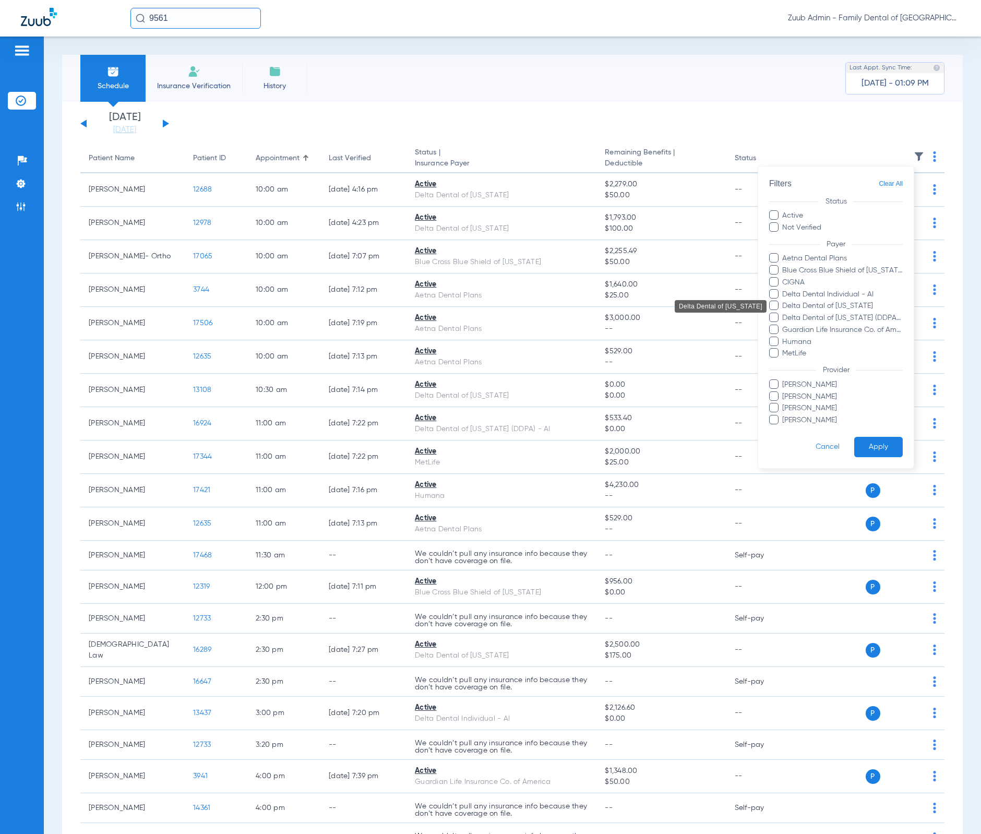
click at [843, 303] on span "Delta Dental of [US_STATE]" at bounding box center [842, 306] width 121 height 11
click at [784, 314] on input "Delta Dental of [US_STATE]" at bounding box center [784, 314] width 0 height 0
click at [880, 442] on button "Apply" at bounding box center [878, 447] width 49 height 20
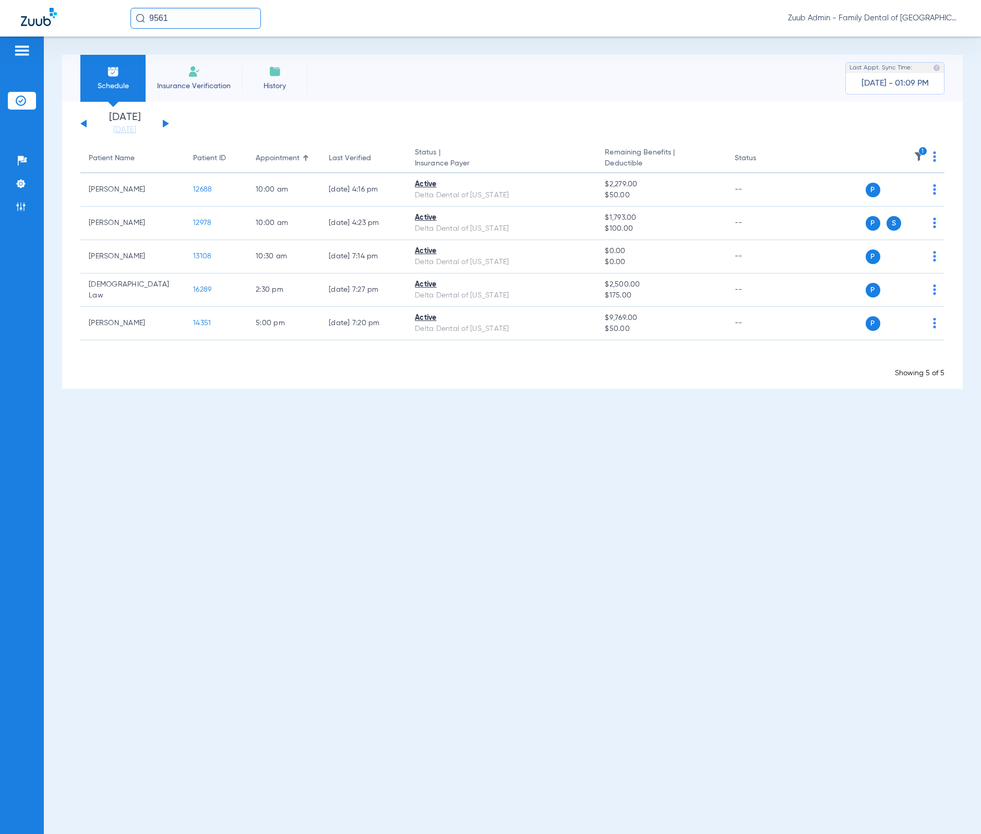
click at [165, 123] on button at bounding box center [166, 123] width 6 height 8
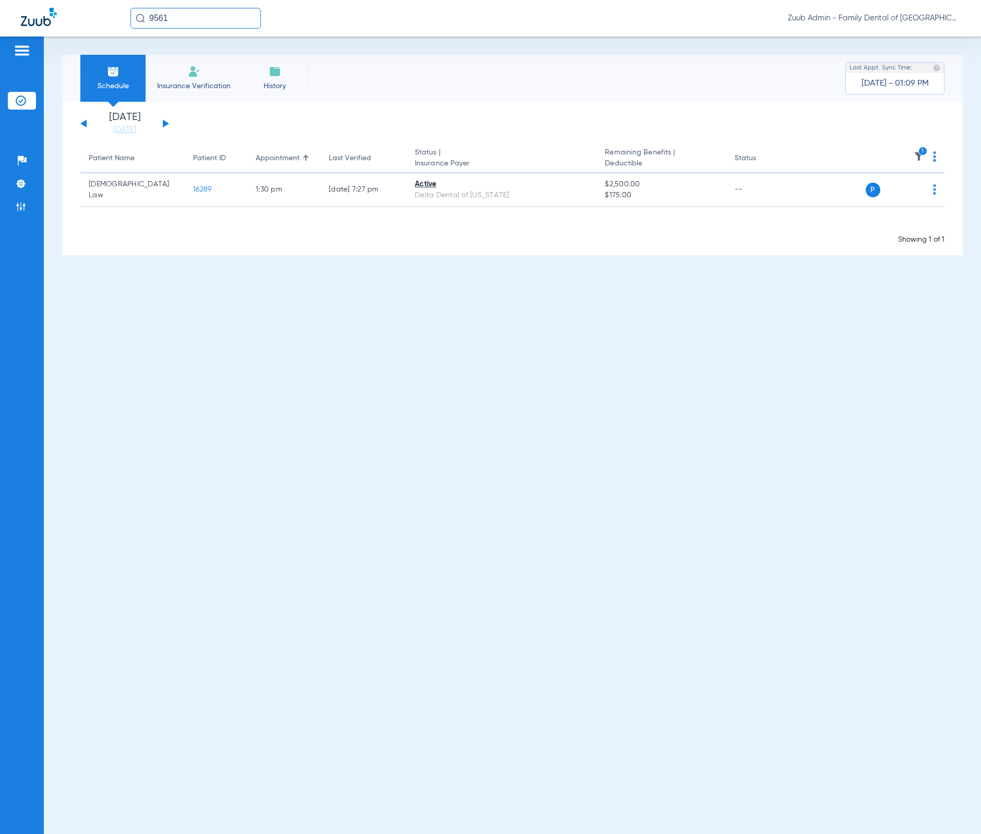
click at [165, 123] on button at bounding box center [166, 123] width 6 height 8
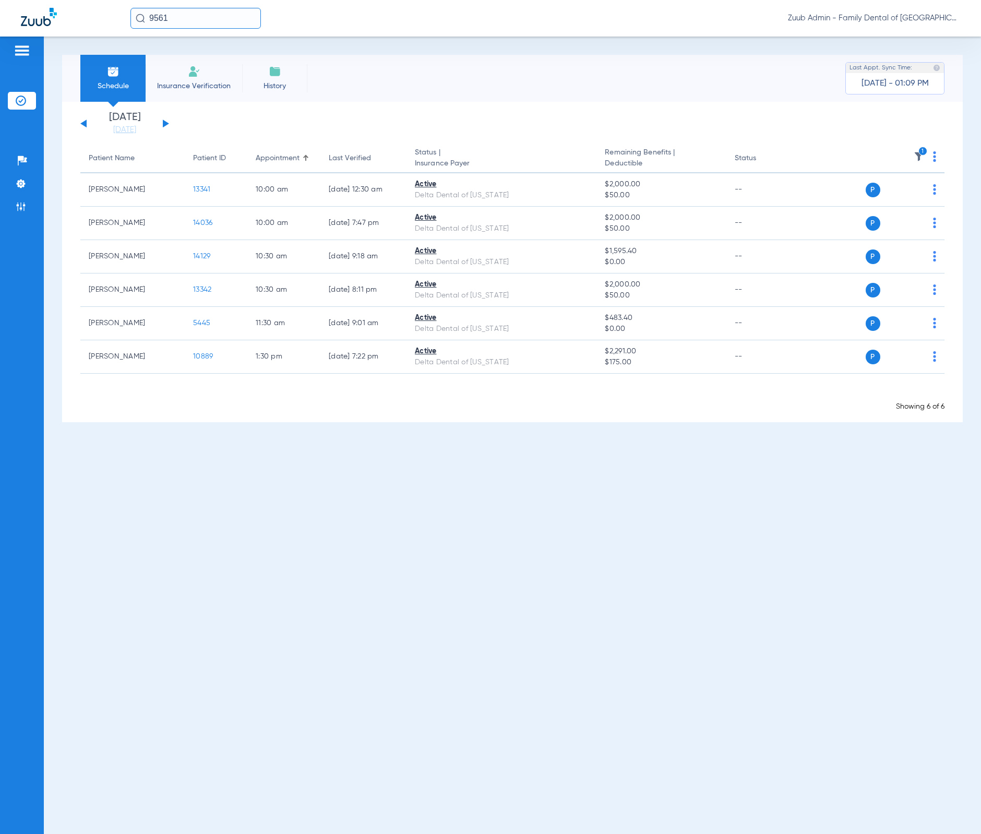
click at [165, 123] on button at bounding box center [166, 123] width 6 height 8
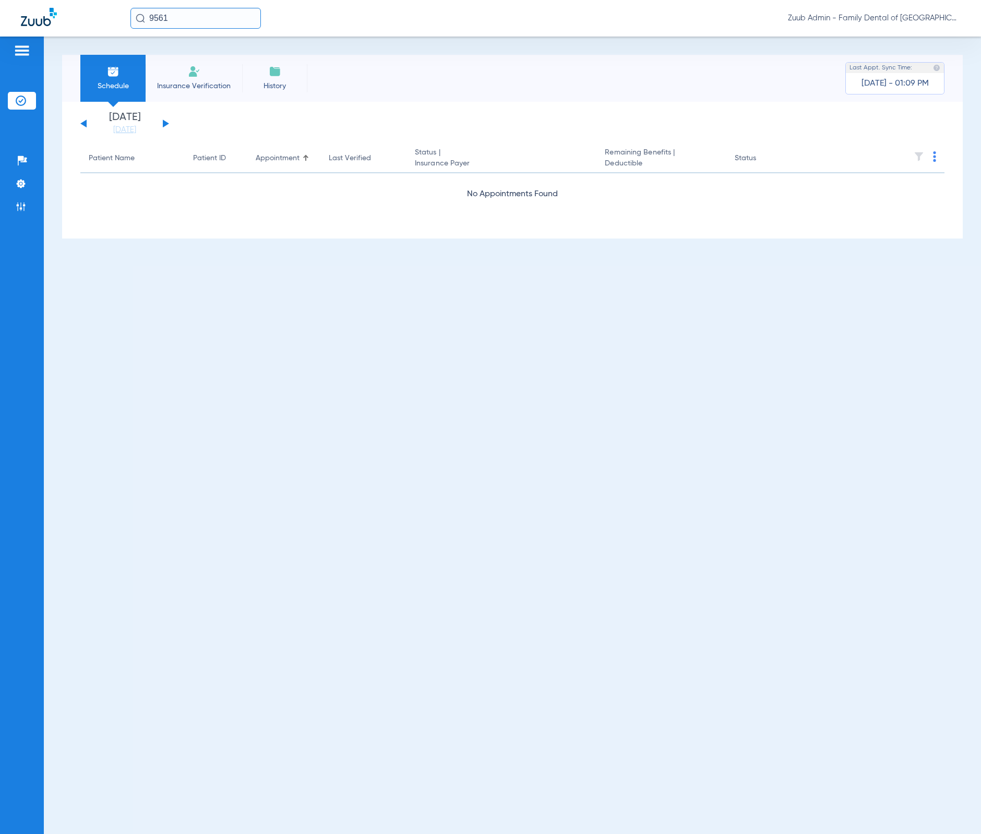
click at [165, 123] on button at bounding box center [166, 123] width 6 height 8
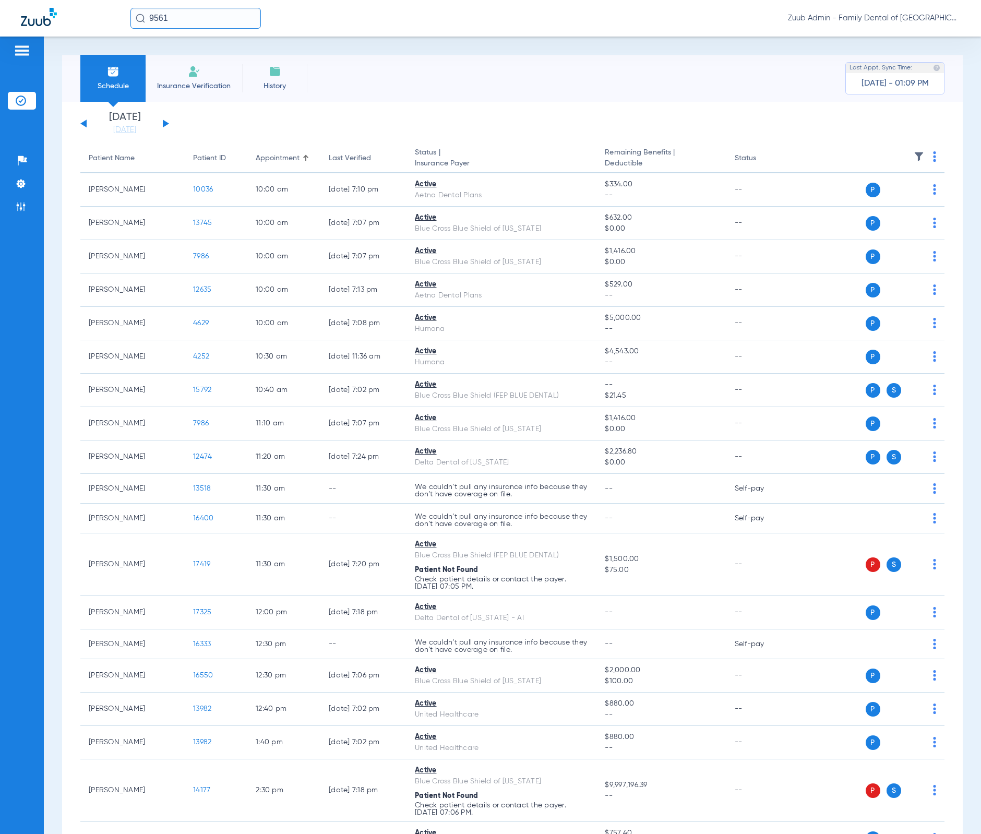
click at [914, 157] on img at bounding box center [919, 156] width 10 height 10
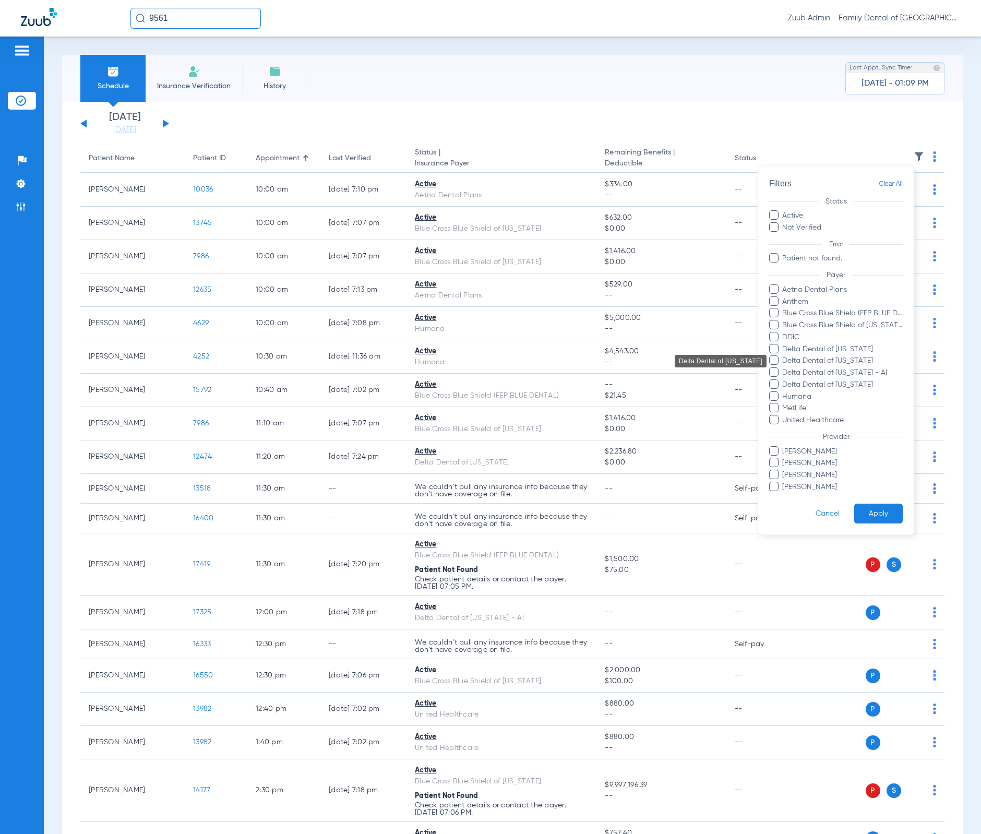
click at [838, 357] on span "Delta Dental of [US_STATE]" at bounding box center [842, 361] width 121 height 11
click at [784, 368] on input "Delta Dental of [US_STATE]" at bounding box center [784, 368] width 0 height 0
click at [875, 519] on button "Apply" at bounding box center [878, 514] width 49 height 20
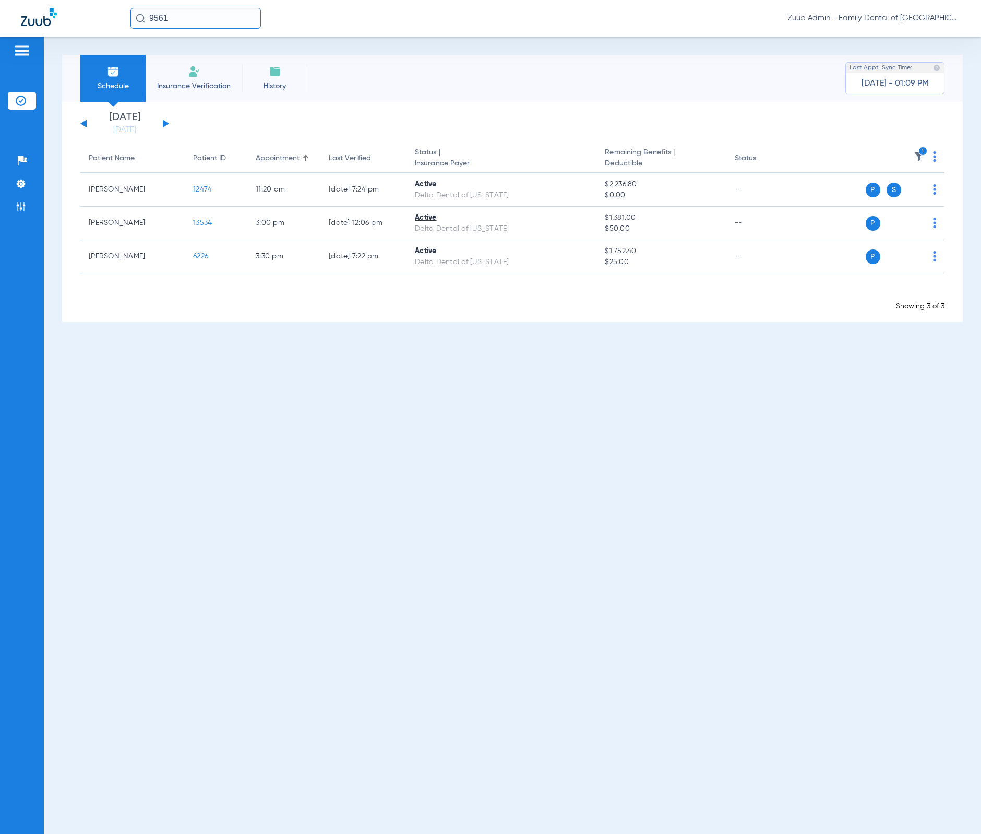
click at [917, 153] on img at bounding box center [919, 156] width 10 height 10
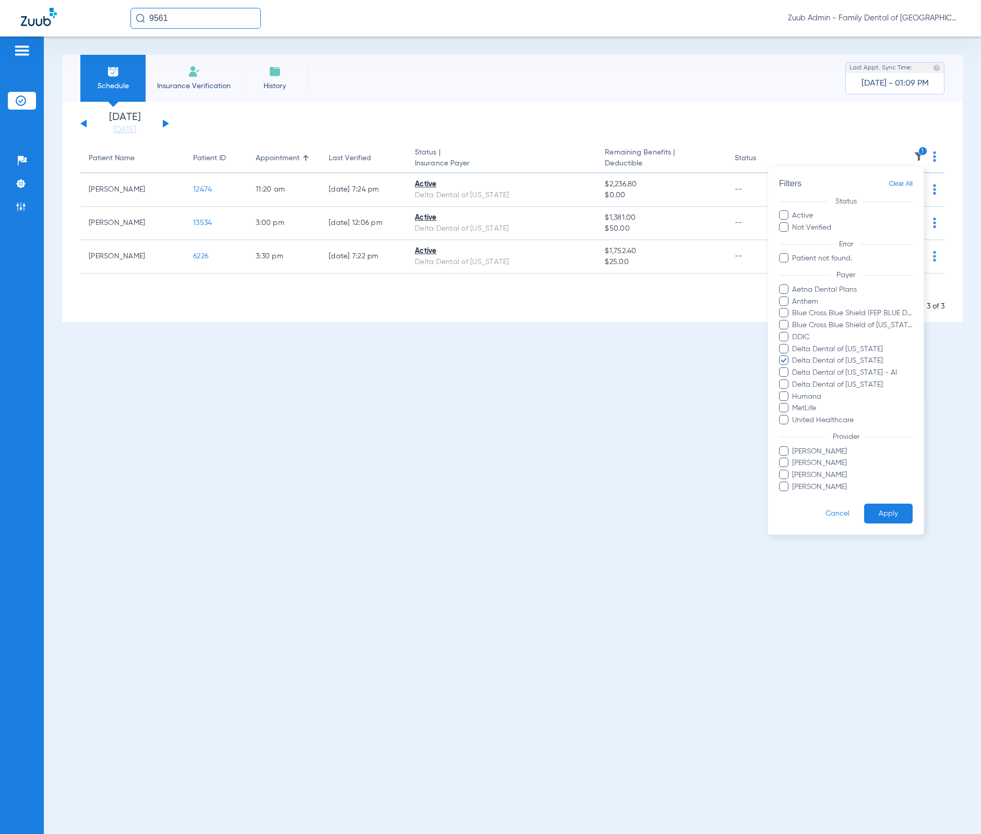
click at [225, 135] on div at bounding box center [490, 417] width 981 height 834
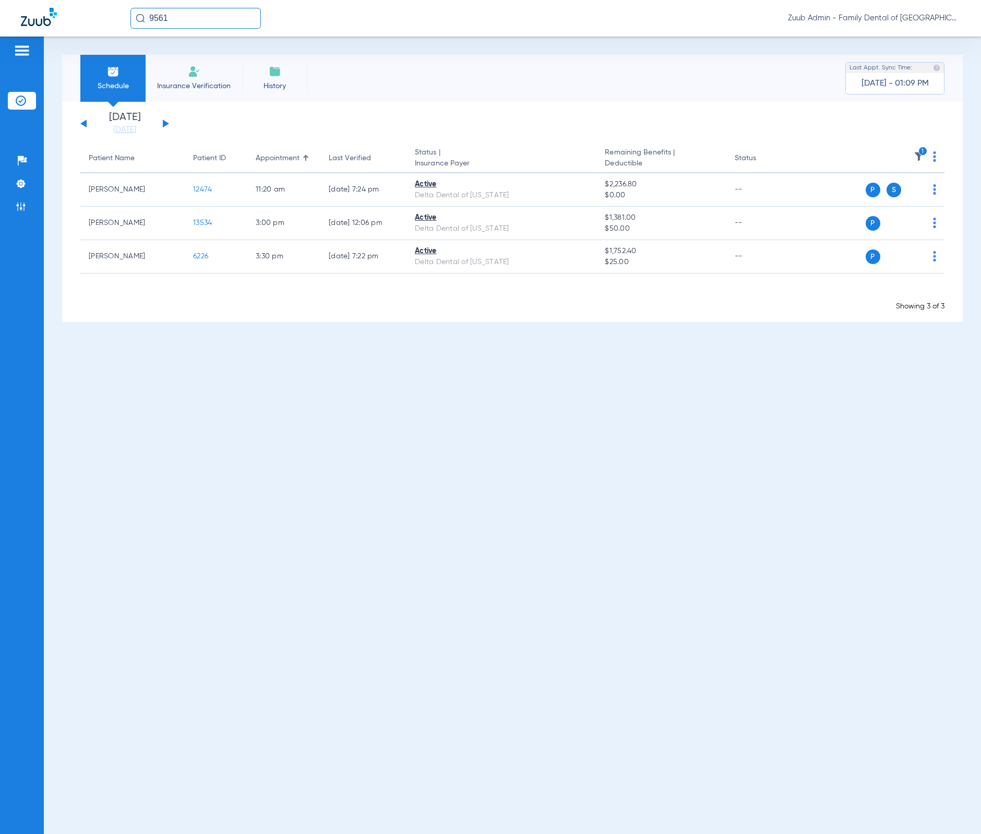
click at [163, 122] on button at bounding box center [166, 123] width 6 height 8
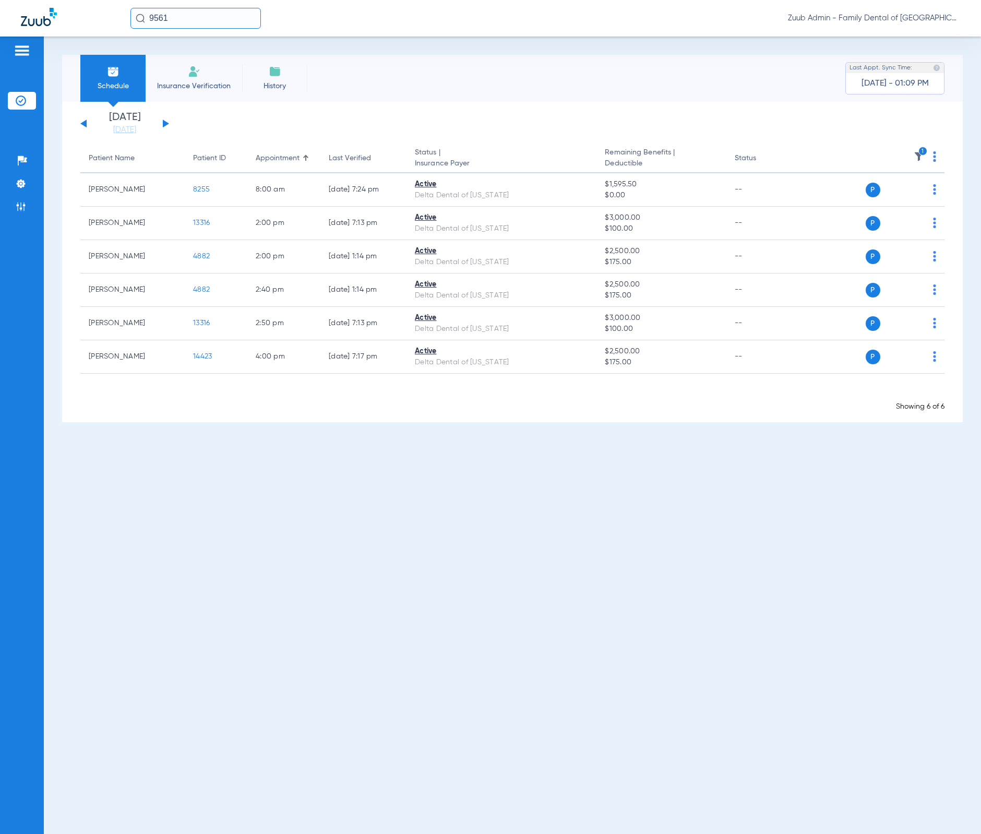
click at [163, 122] on button at bounding box center [166, 123] width 6 height 8
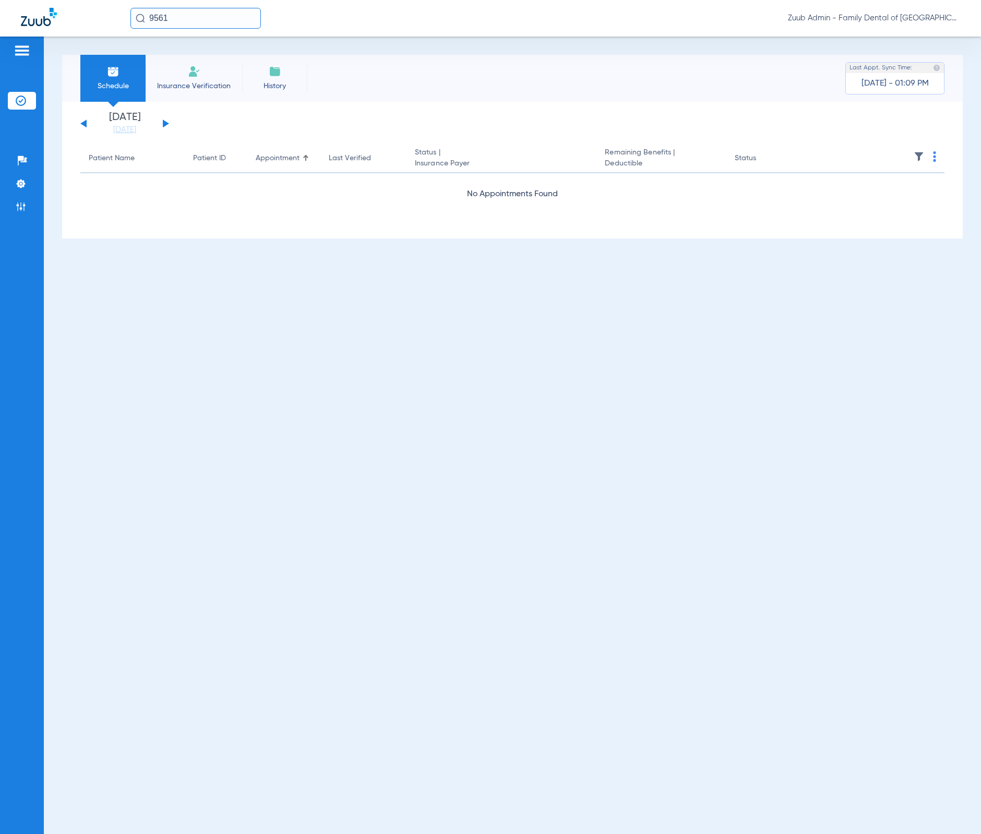
click at [163, 122] on button at bounding box center [166, 123] width 6 height 8
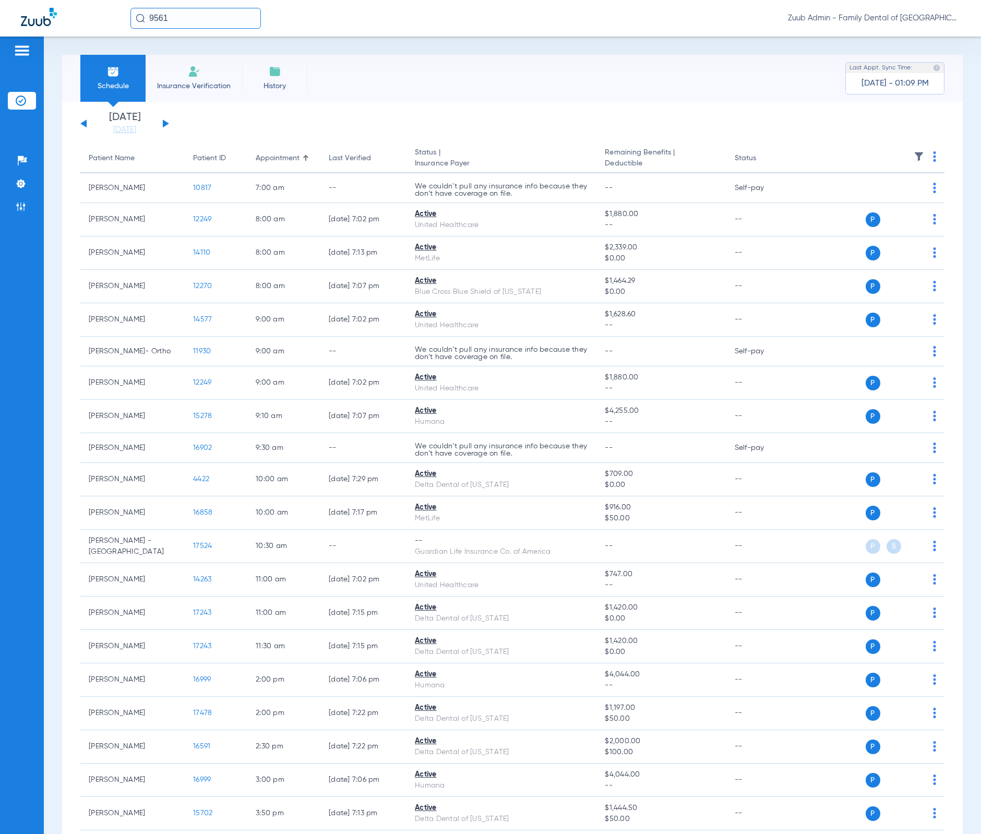
click at [902, 156] on th at bounding box center [871, 158] width 148 height 29
click at [914, 156] on img at bounding box center [919, 156] width 10 height 10
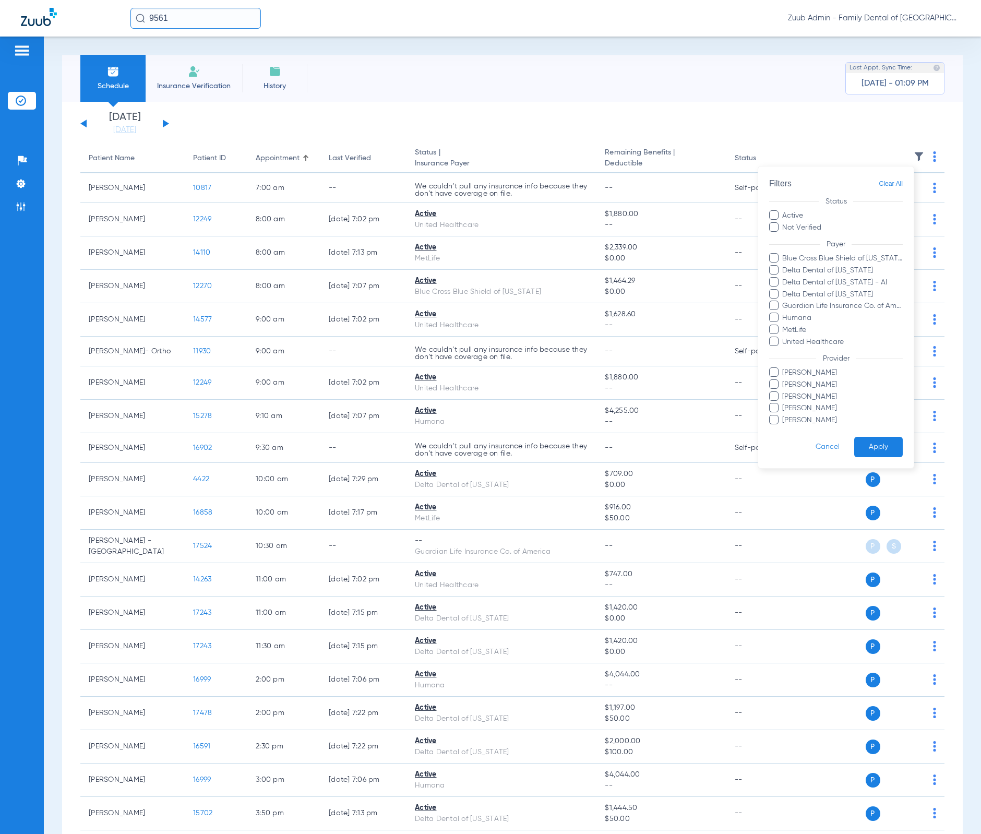
click at [530, 86] on div at bounding box center [490, 417] width 981 height 834
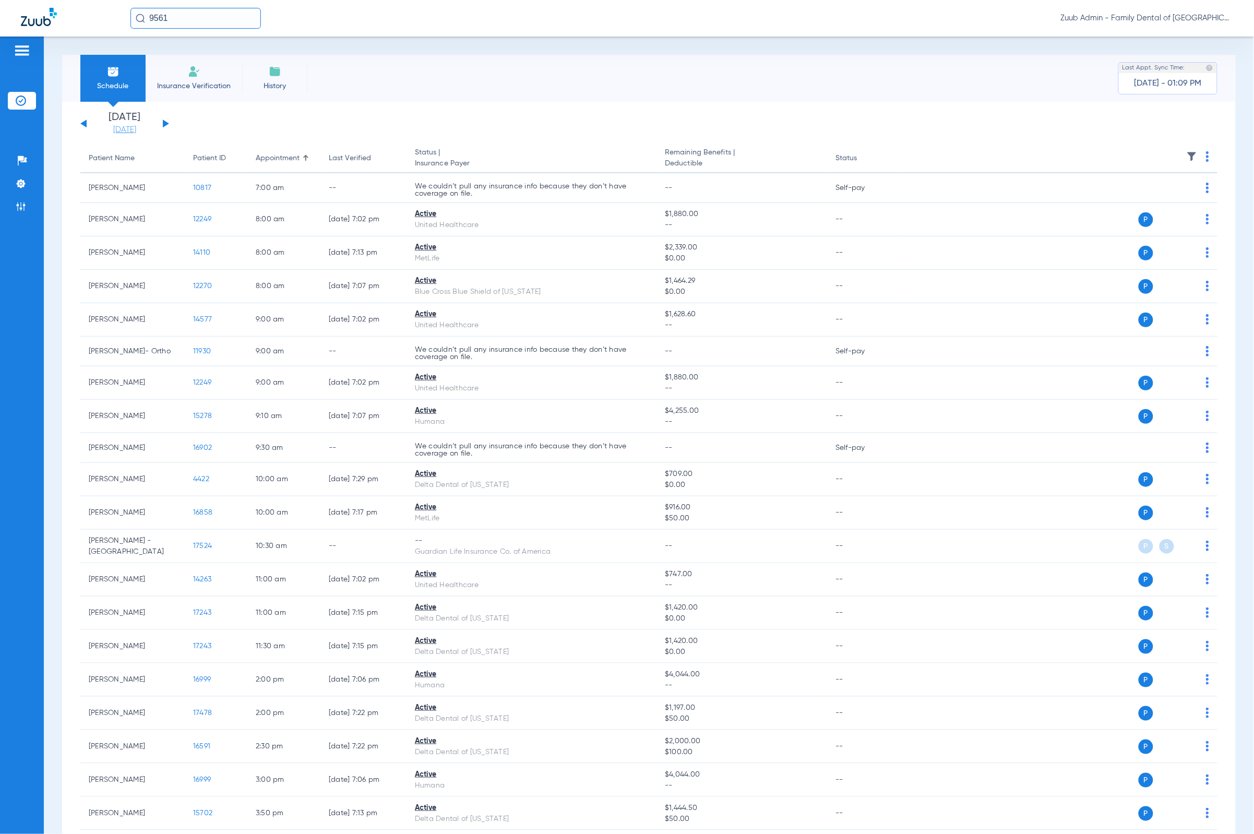
click at [135, 129] on link "[DATE]" at bounding box center [124, 130] width 63 height 10
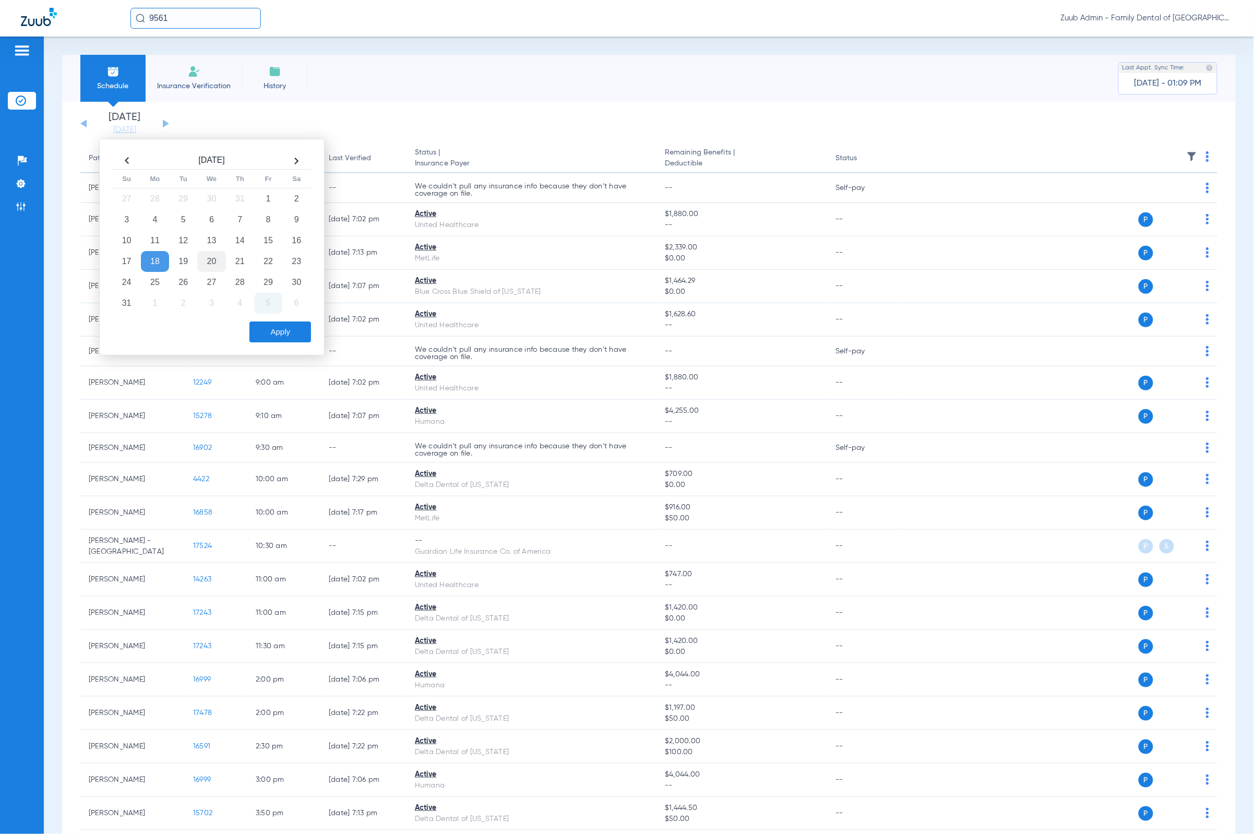
click at [183, 243] on td "12" at bounding box center [183, 240] width 28 height 21
click at [305, 328] on button "Apply" at bounding box center [280, 331] width 62 height 21
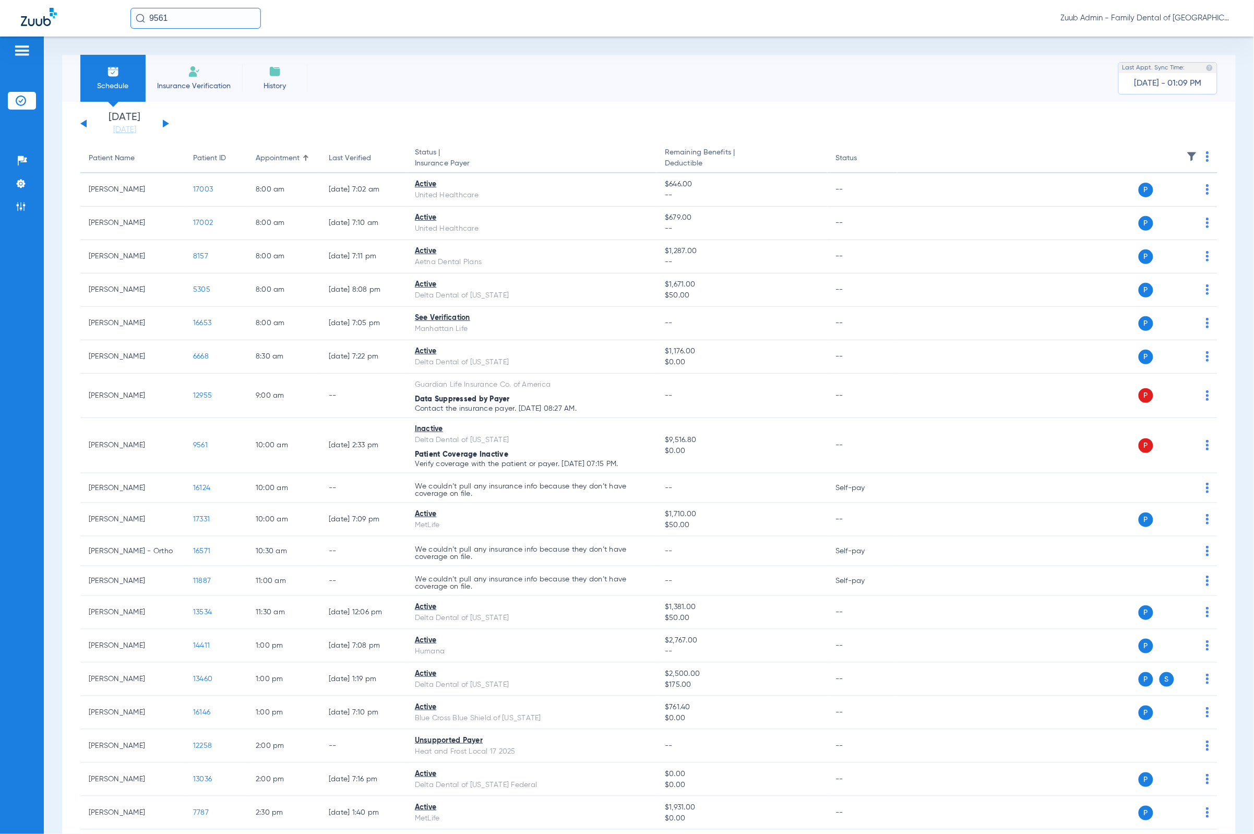
click at [981, 150] on th at bounding box center [1058, 158] width 320 height 29
click at [981, 152] on img at bounding box center [1192, 156] width 10 height 10
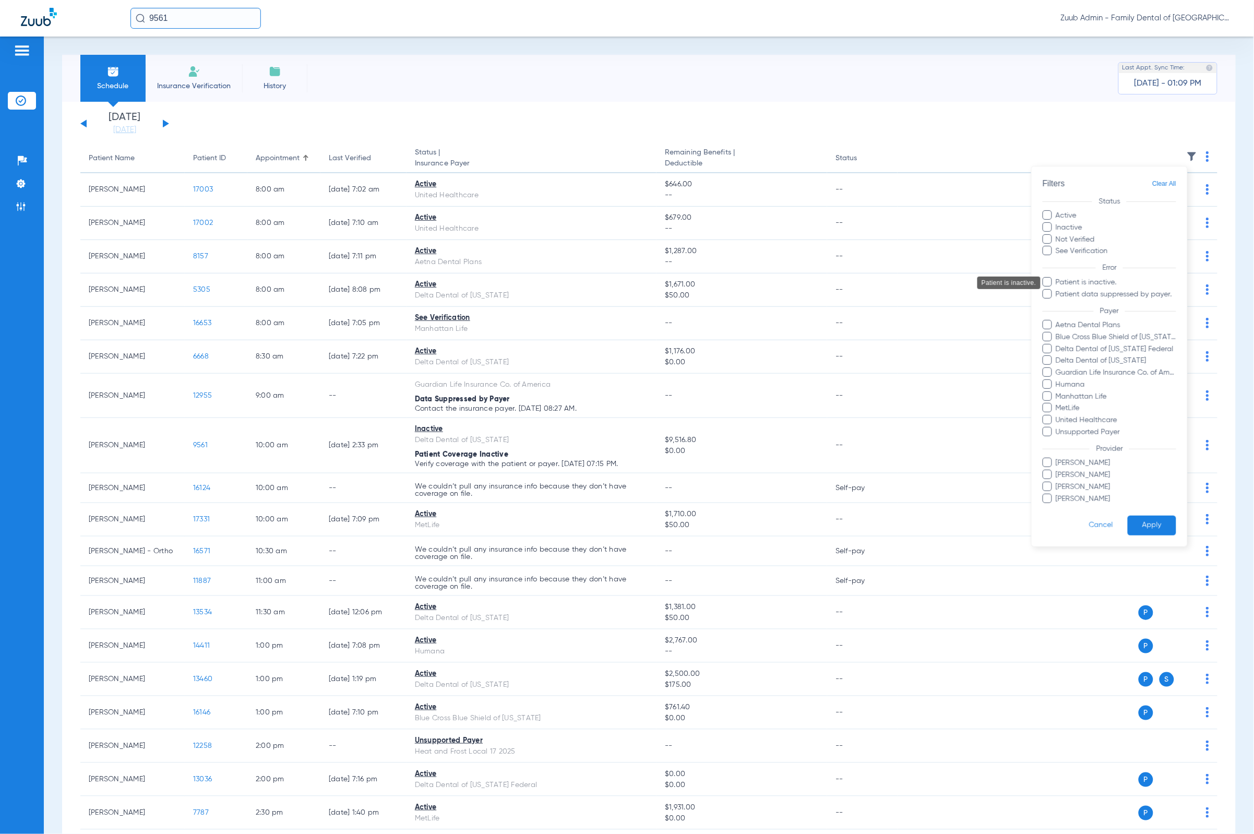
click at [981, 279] on span "Patient is inactive." at bounding box center [1115, 282] width 121 height 11
click at [981, 290] on input "Patient is inactive." at bounding box center [1057, 290] width 0 height 0
click at [981, 521] on button "Apply" at bounding box center [1152, 526] width 49 height 20
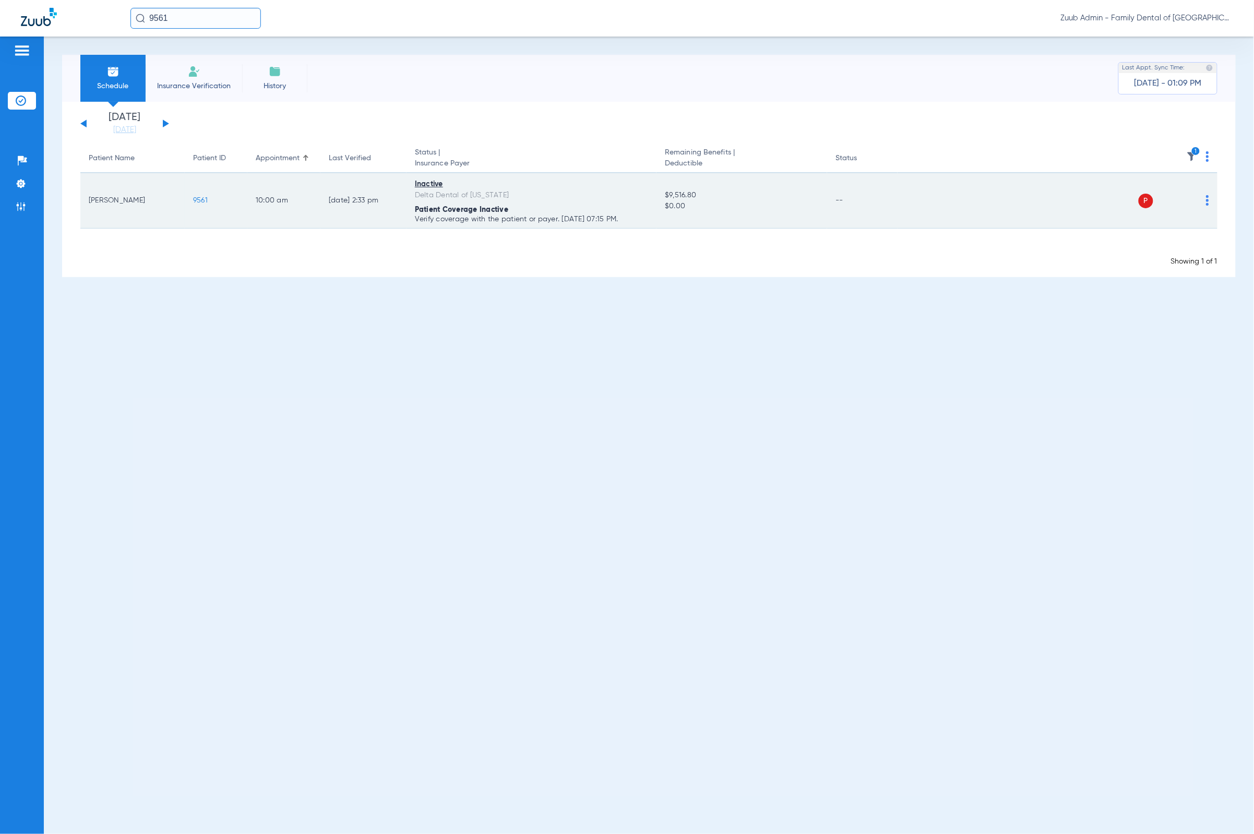
click at [602, 216] on p "Verify coverage with the patient or payer. [DATE] 07:15 PM." at bounding box center [531, 219] width 233 height 7
